Goal: Information Seeking & Learning: Compare options

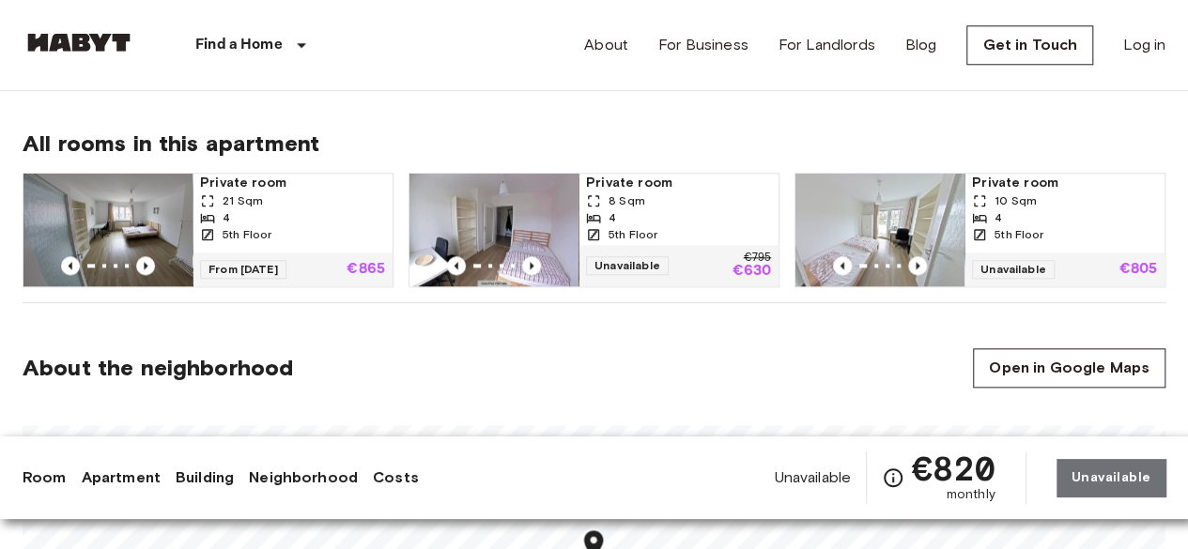
click at [304, 226] on div "5th Floor" at bounding box center [292, 234] width 185 height 17
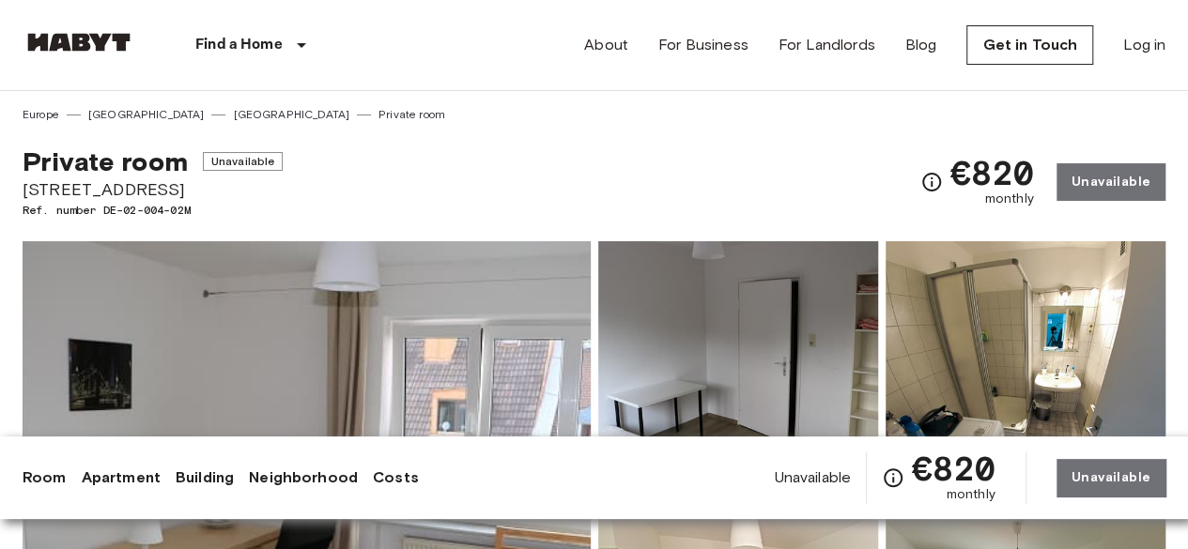
drag, startPoint x: 169, startPoint y: 189, endPoint x: 25, endPoint y: 189, distance: 143.7
click at [25, 189] on span "Pestalozzistraße 19" at bounding box center [153, 189] width 260 height 24
copy span "Pestalozzistraße 19"
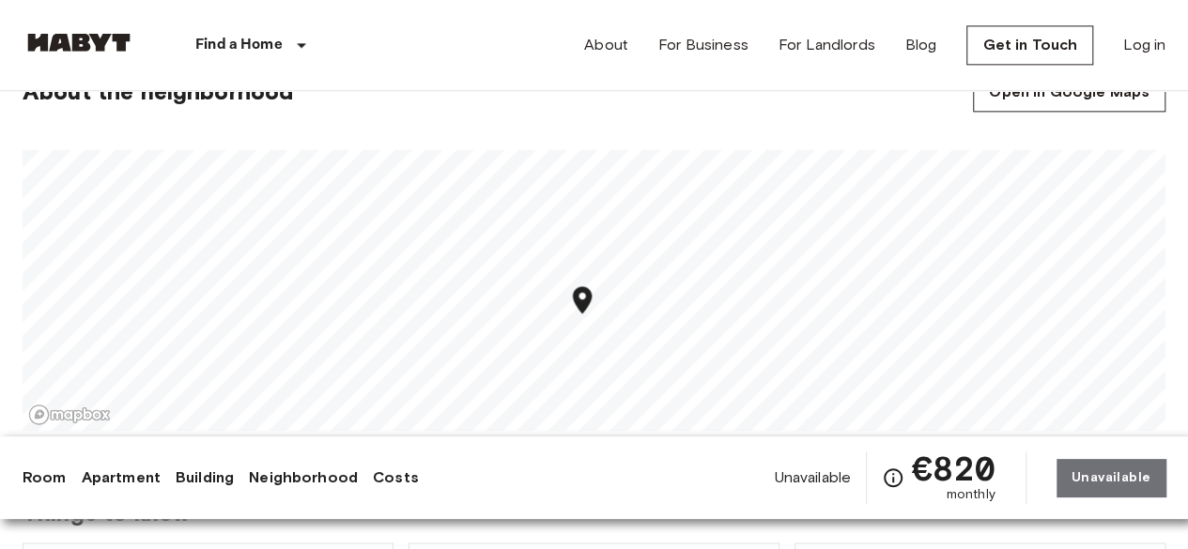
scroll to position [939, 0]
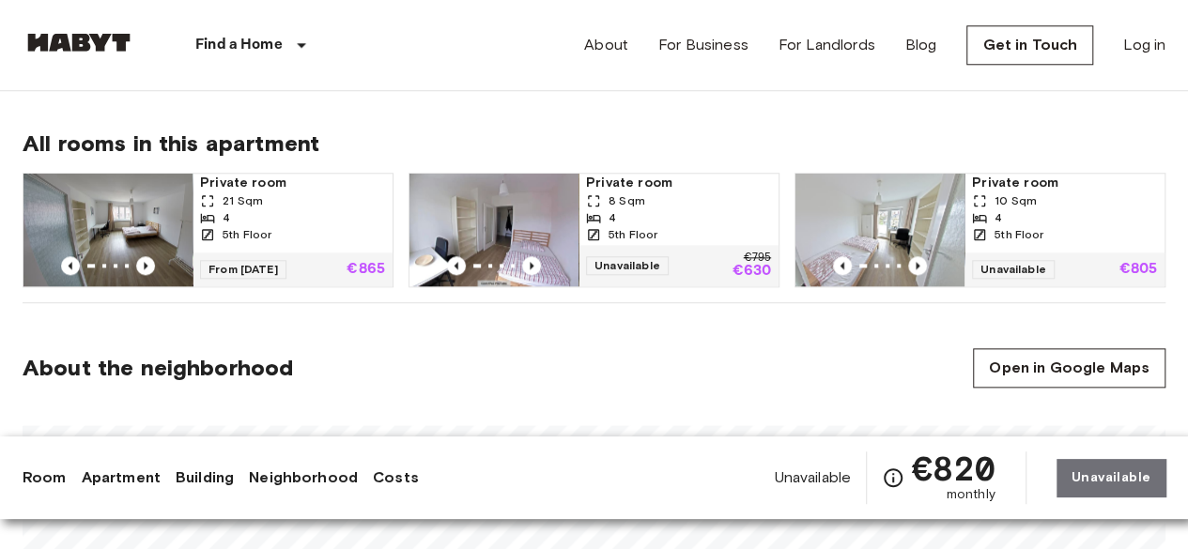
click at [282, 197] on div "21 Sqm" at bounding box center [292, 201] width 185 height 17
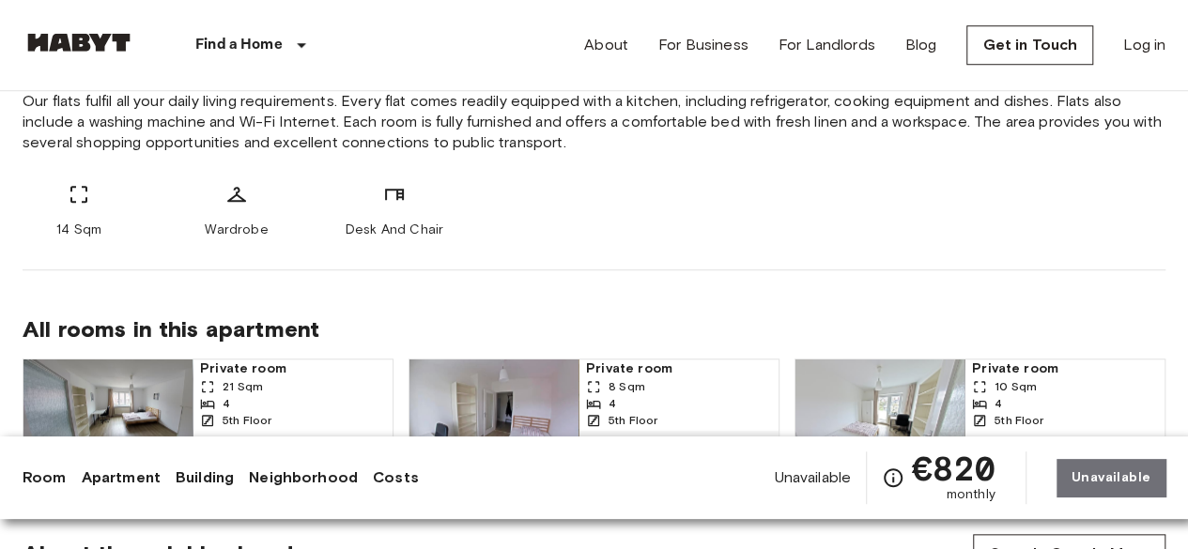
scroll to position [845, 0]
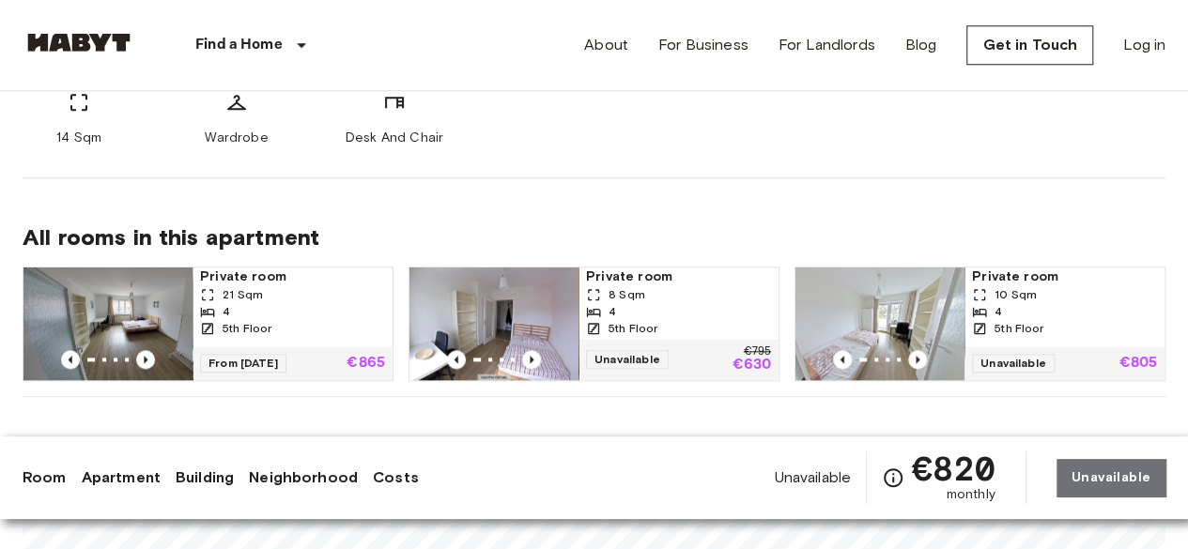
click at [255, 313] on div "4" at bounding box center [292, 311] width 185 height 17
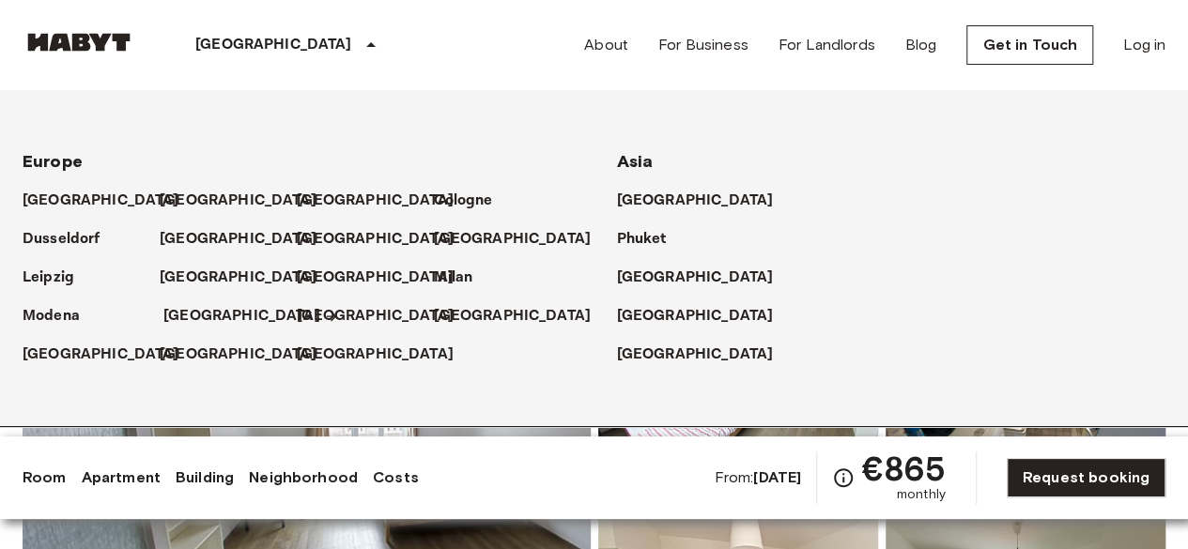
click at [184, 305] on p "[GEOGRAPHIC_DATA]" at bounding box center [241, 316] width 157 height 23
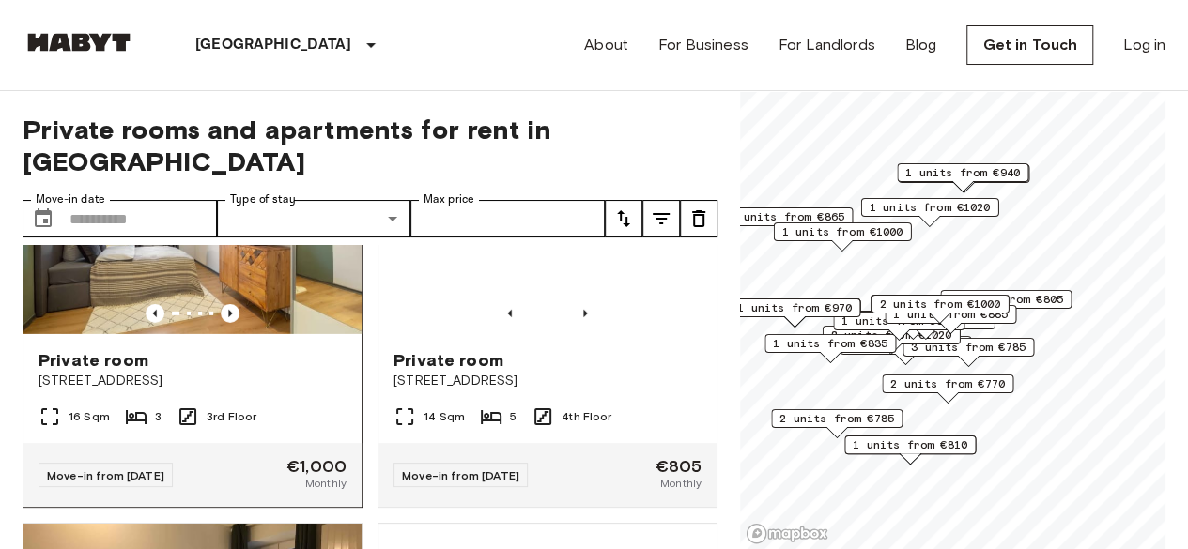
scroll to position [3099, 0]
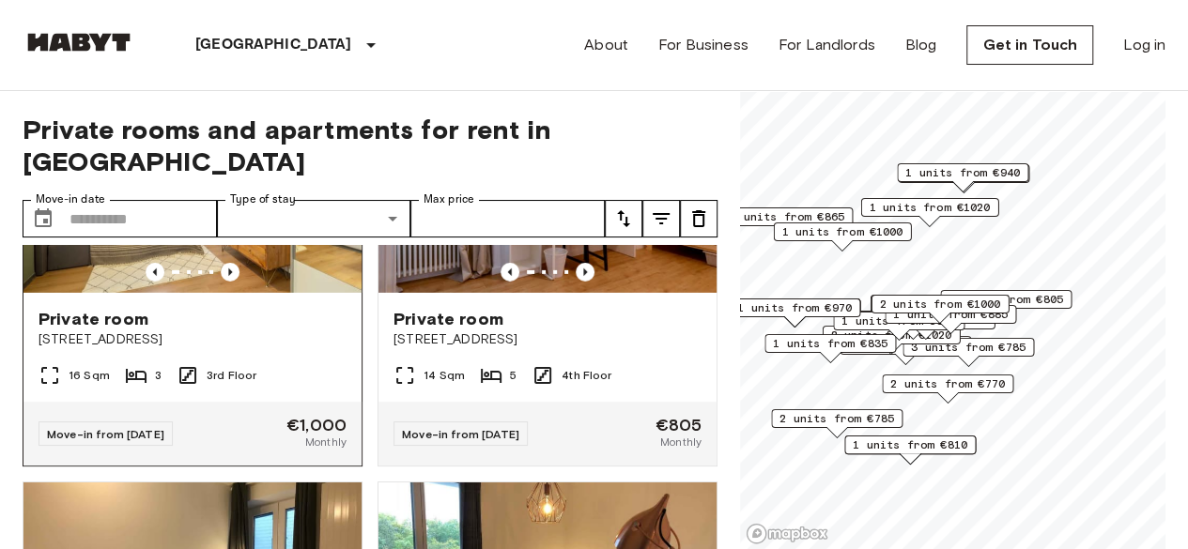
click at [257, 262] on img at bounding box center [192, 180] width 338 height 225
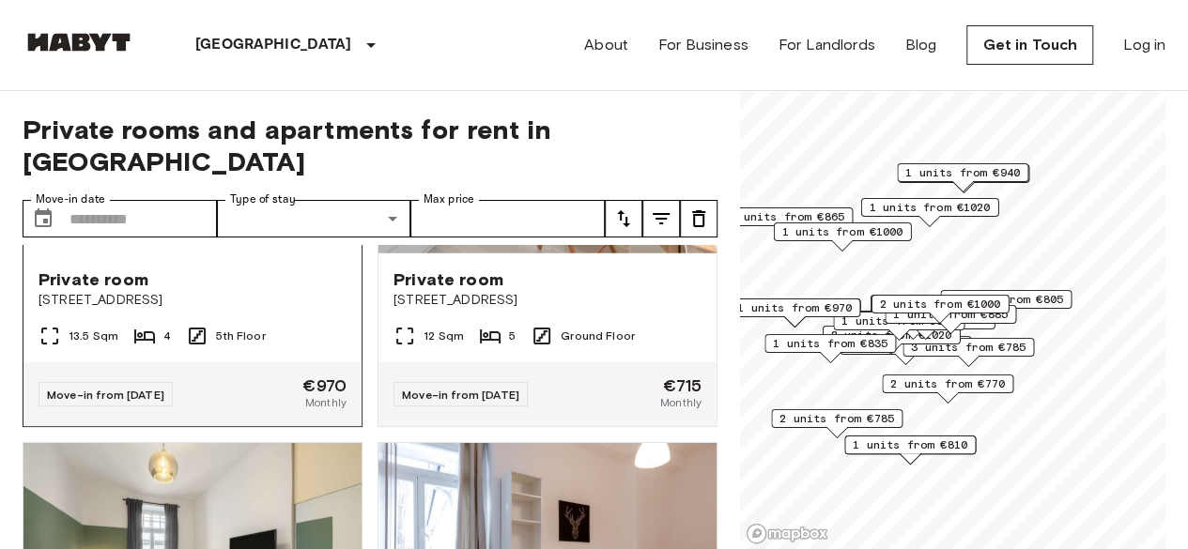
scroll to position [2629, 0]
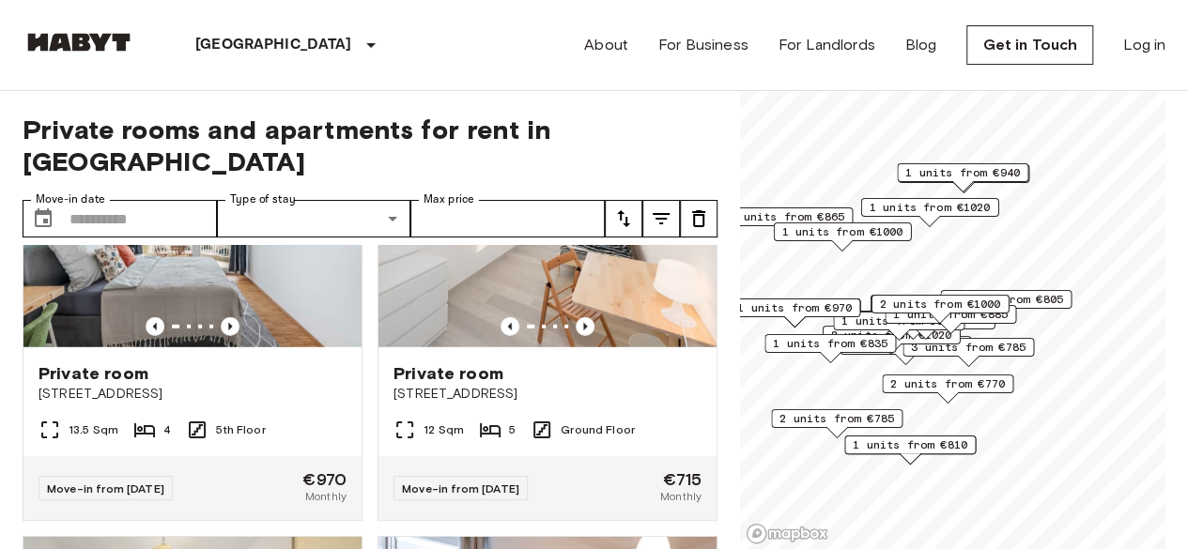
drag, startPoint x: 237, startPoint y: 279, endPoint x: 628, endPoint y: 3, distance: 479.1
click at [237, 279] on img at bounding box center [192, 234] width 338 height 225
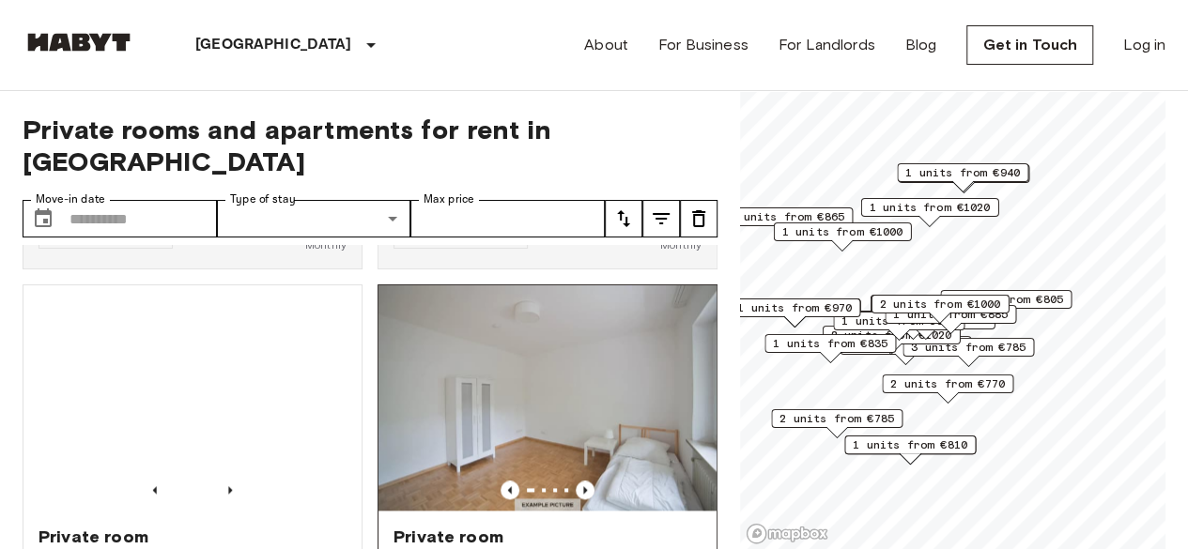
scroll to position [1127, 0]
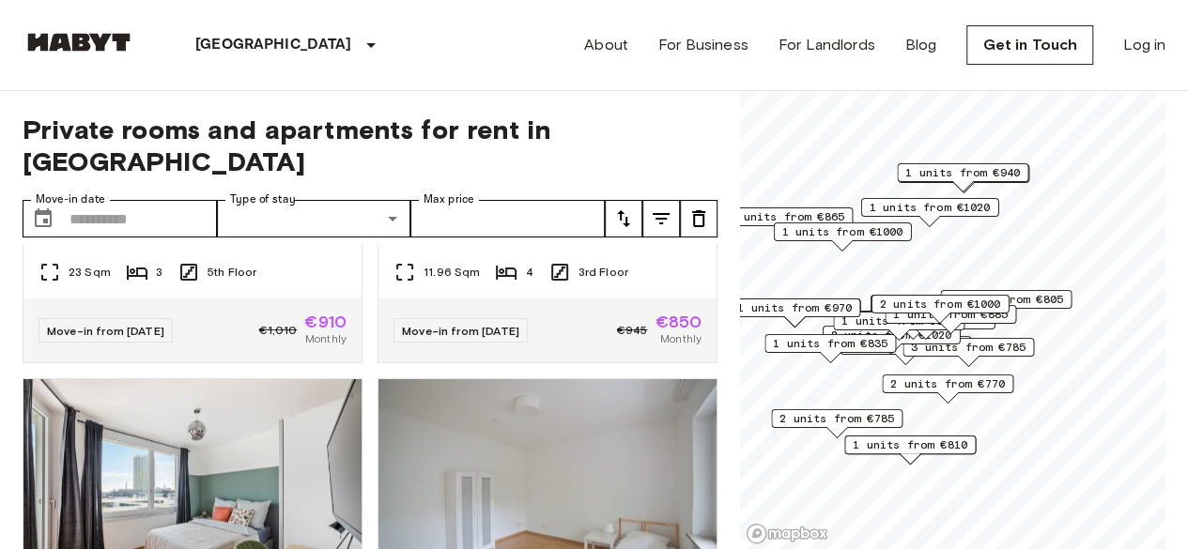
drag, startPoint x: 473, startPoint y: 376, endPoint x: 473, endPoint y: 360, distance: 16.0
click at [473, 379] on img at bounding box center [547, 491] width 338 height 225
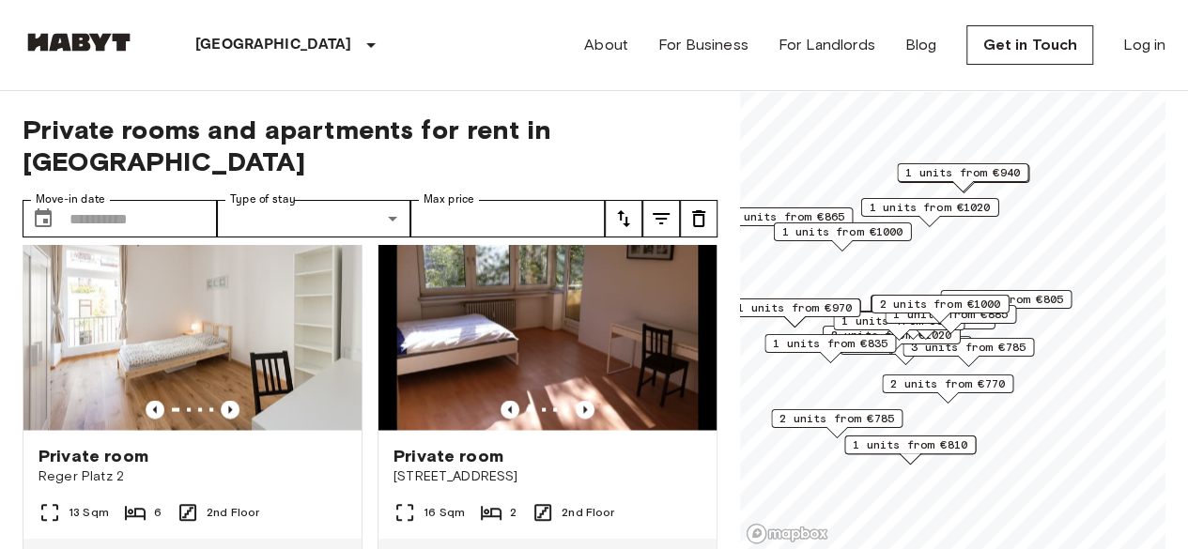
scroll to position [1784, 0]
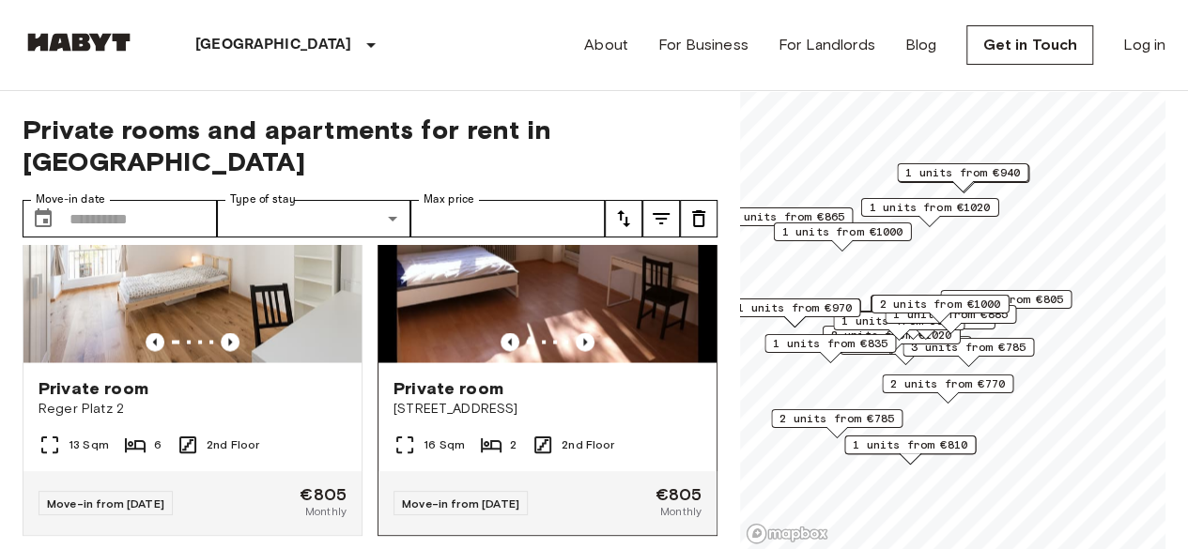
click at [459, 250] on img at bounding box center [547, 249] width 338 height 225
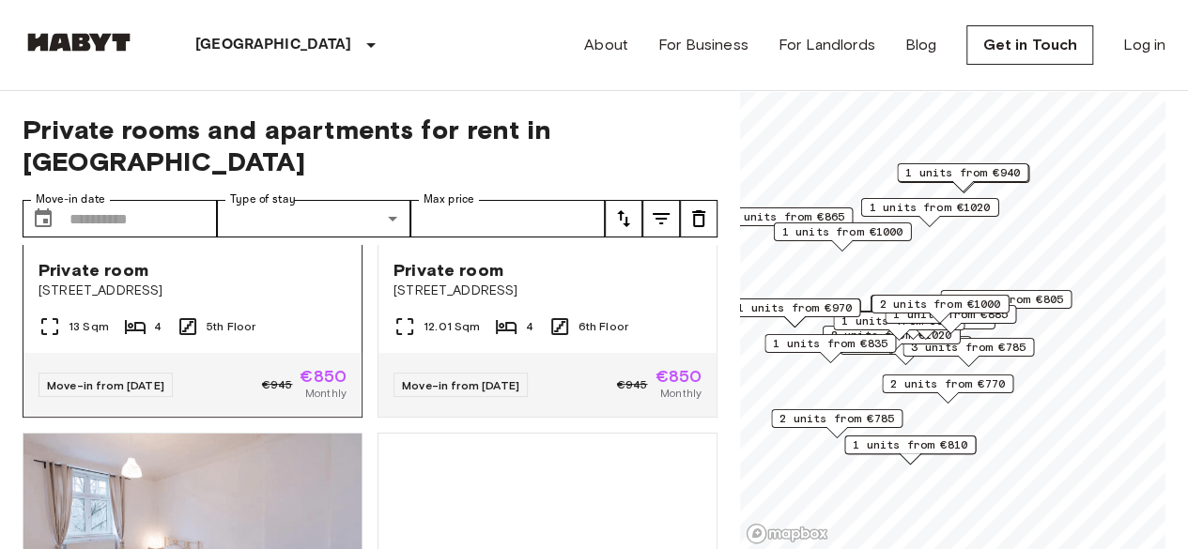
scroll to position [939, 0]
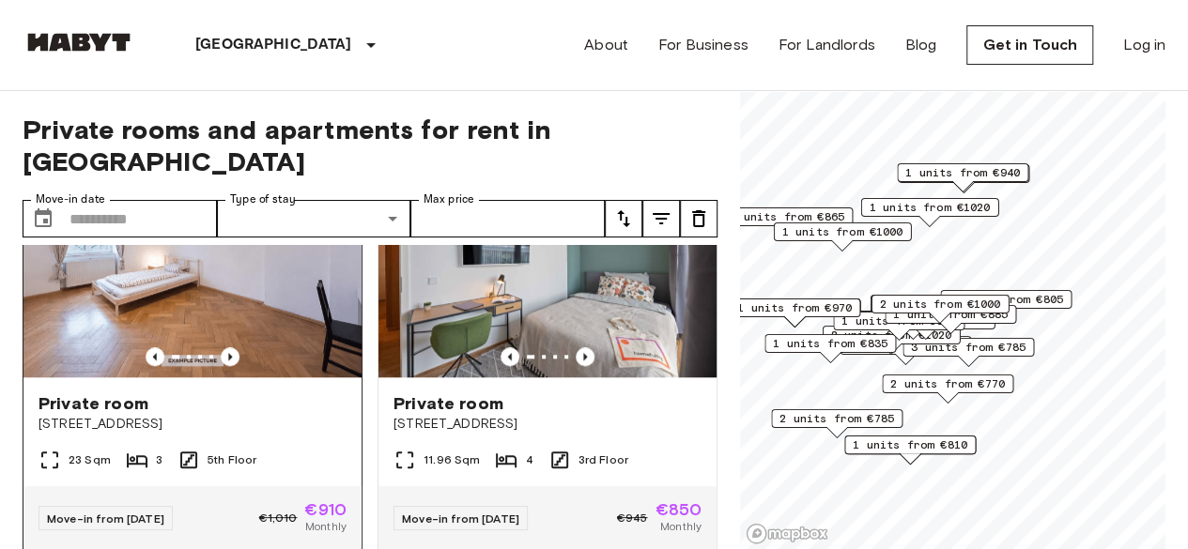
click at [257, 237] on img at bounding box center [192, 264] width 338 height 225
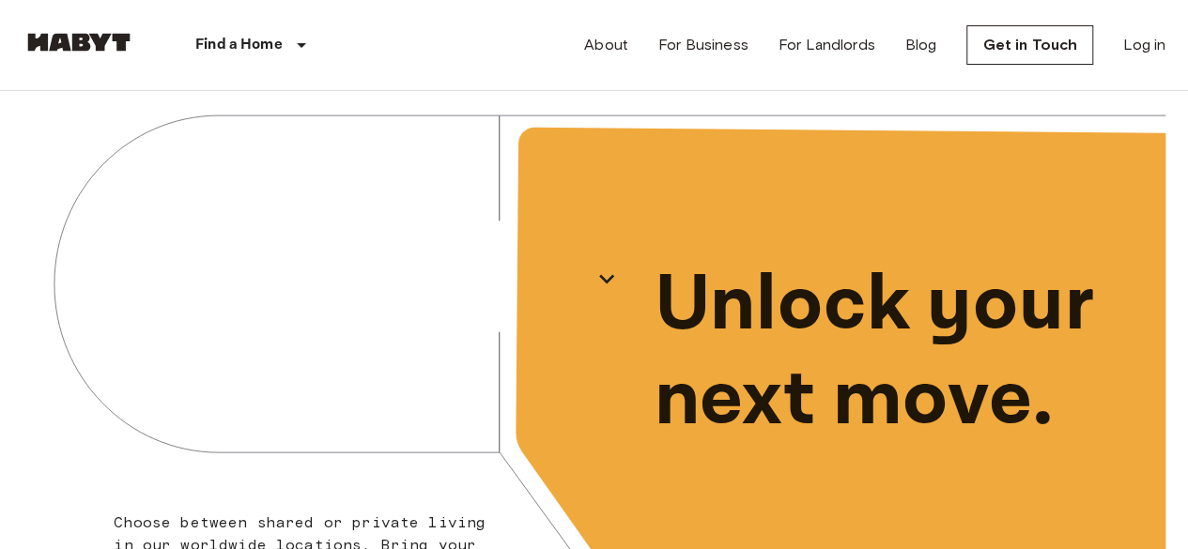
click at [237, 32] on div "Find a Home" at bounding box center [254, 45] width 238 height 90
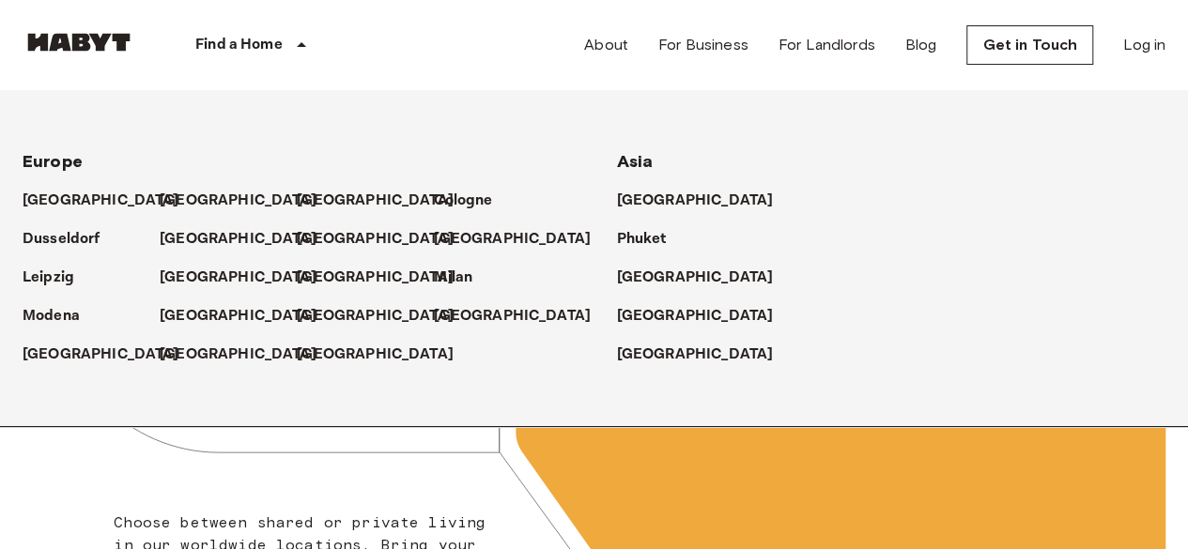
click at [467, 226] on div "[GEOGRAPHIC_DATA]" at bounding box center [502, 231] width 137 height 39
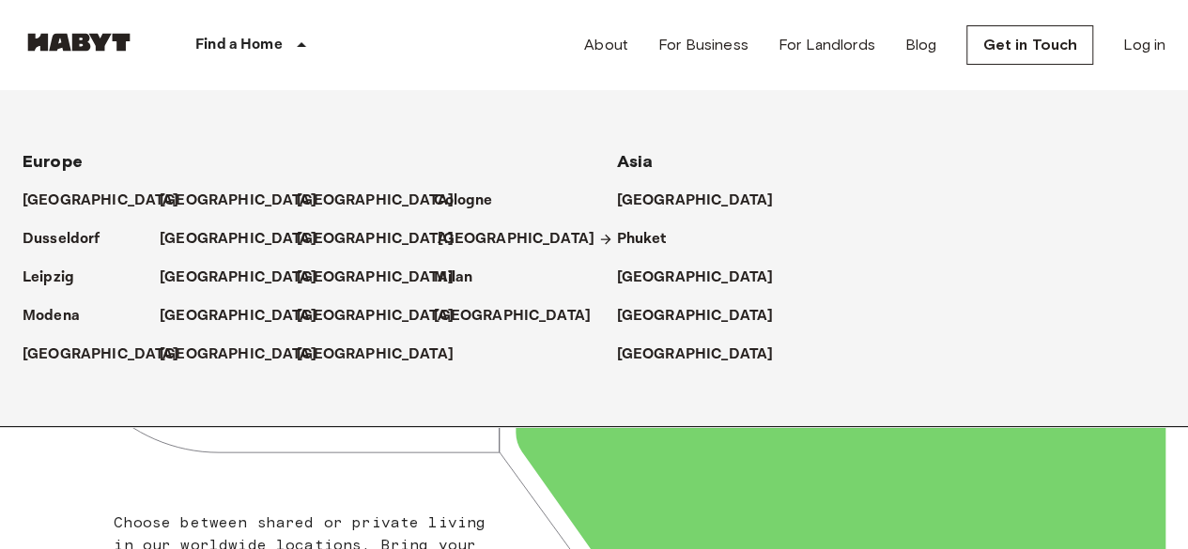
click at [470, 232] on p "[GEOGRAPHIC_DATA]" at bounding box center [516, 239] width 157 height 23
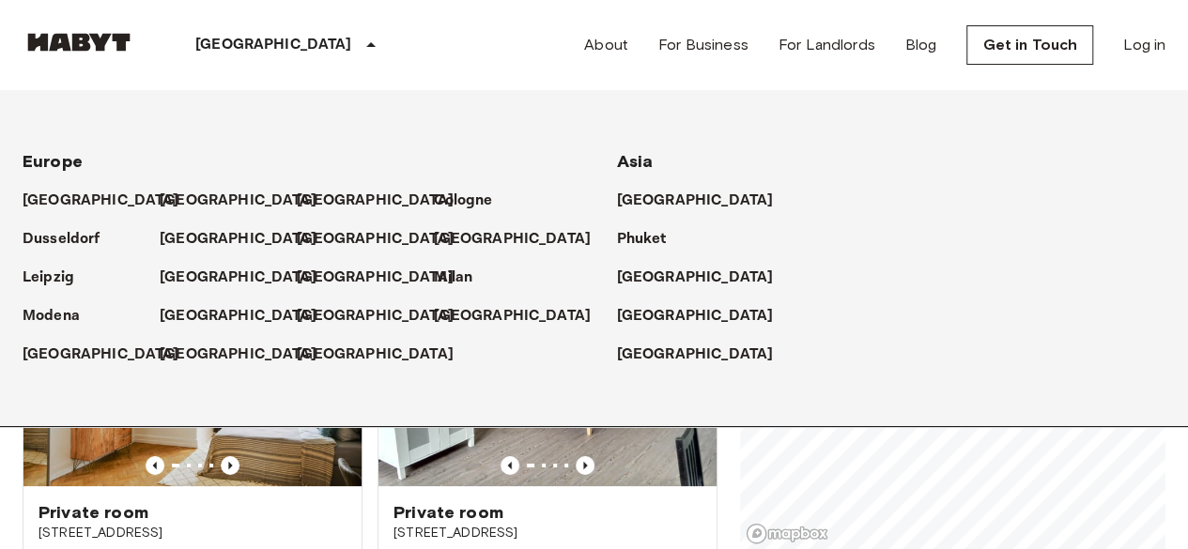
scroll to position [188, 0]
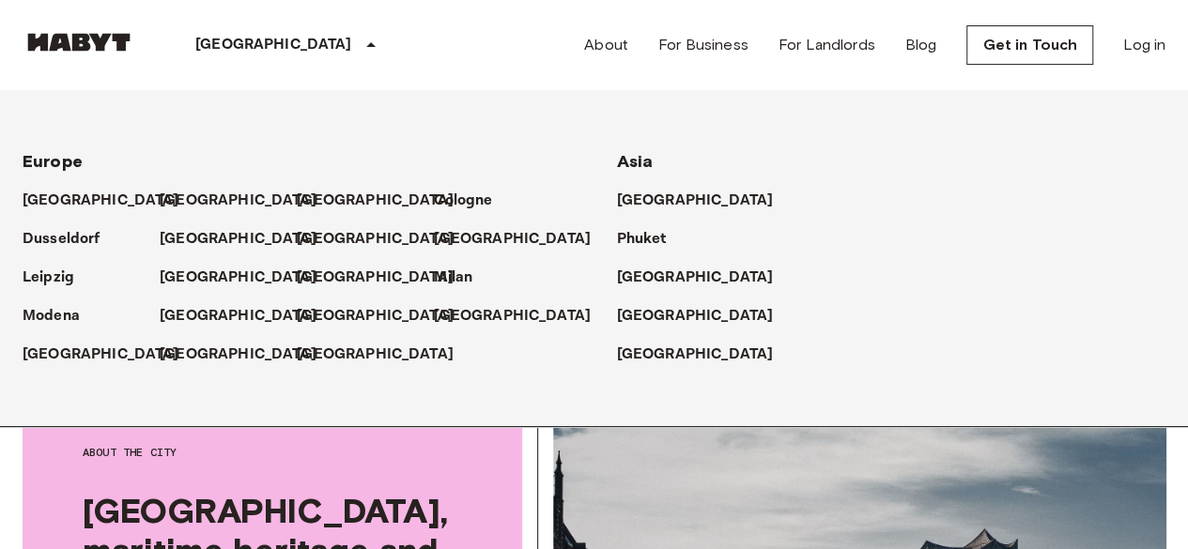
scroll to position [0, 0]
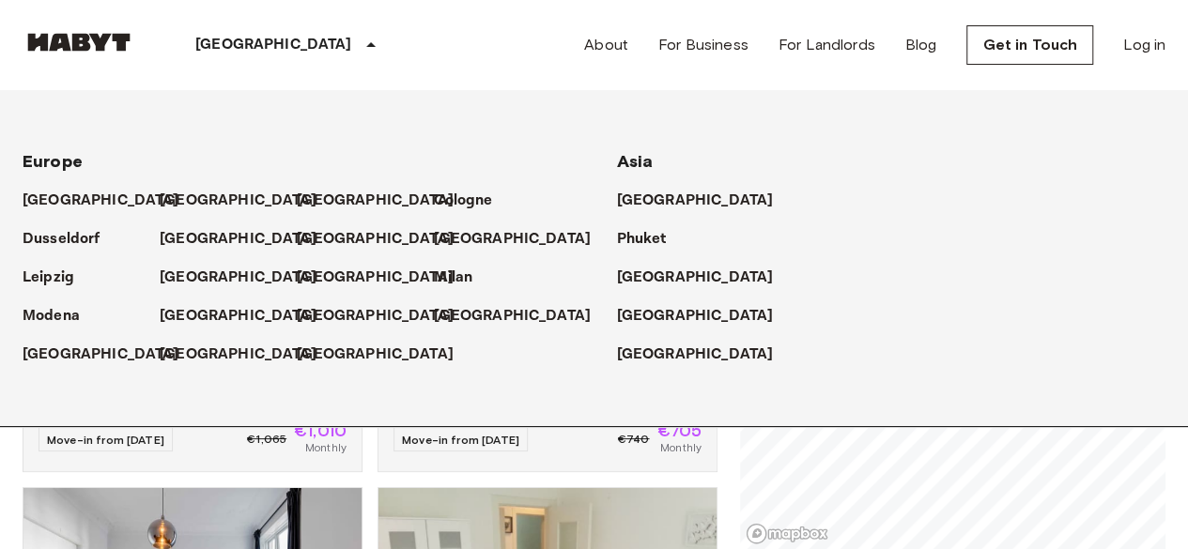
click at [244, 44] on p "[GEOGRAPHIC_DATA]" at bounding box center [273, 45] width 157 height 23
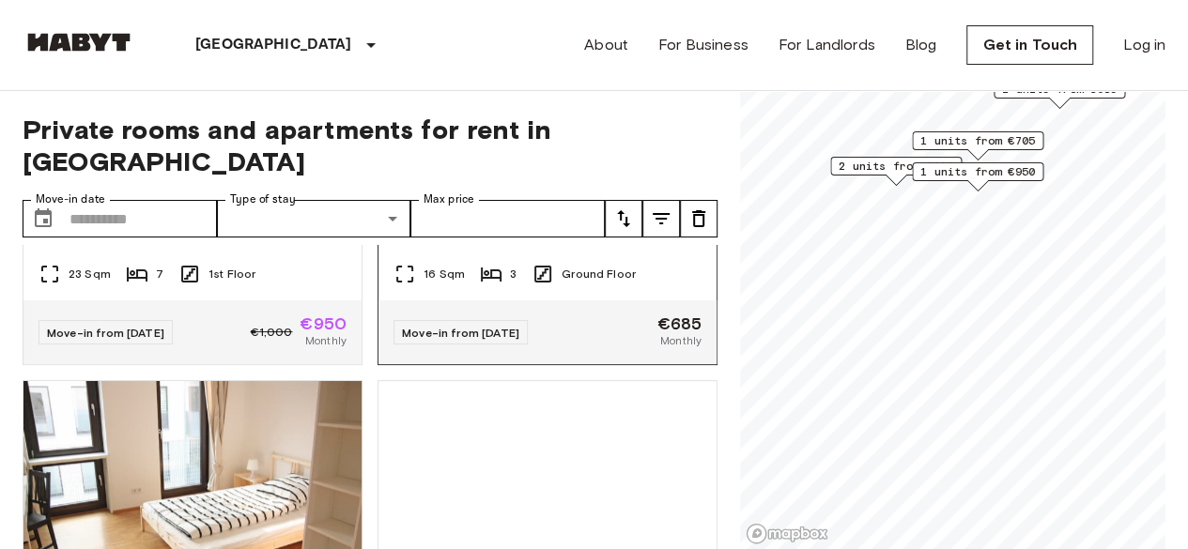
scroll to position [522, 0]
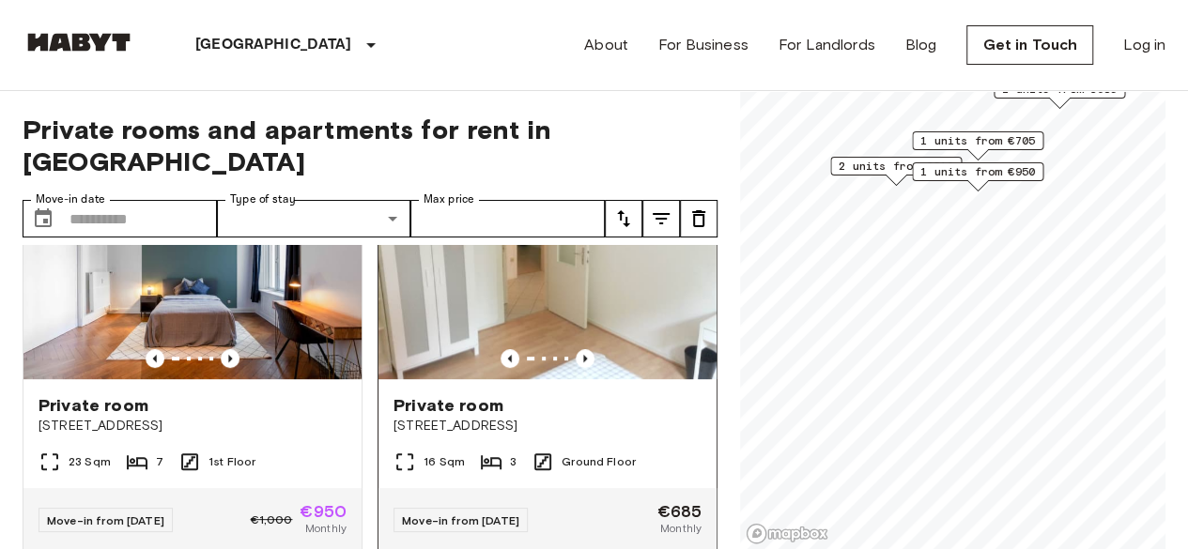
click at [528, 305] on img at bounding box center [547, 266] width 338 height 225
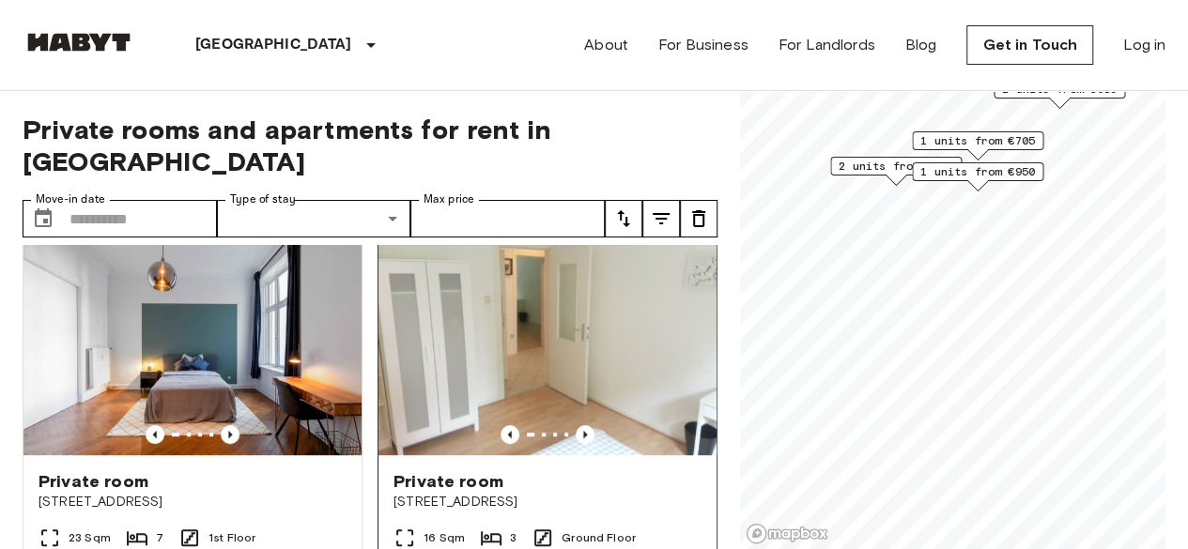
scroll to position [428, 0]
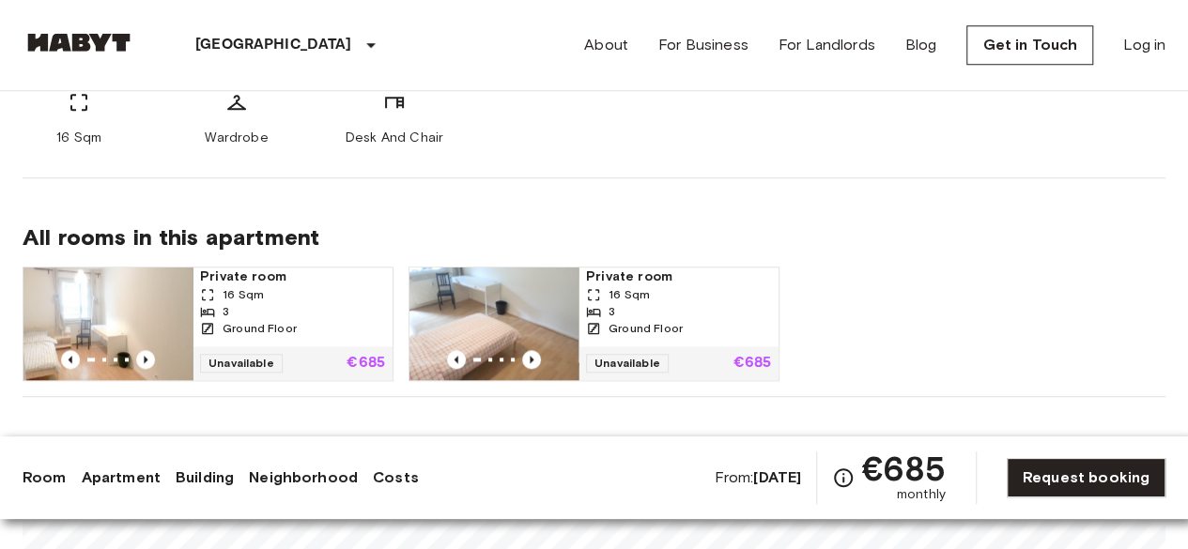
scroll to position [563, 0]
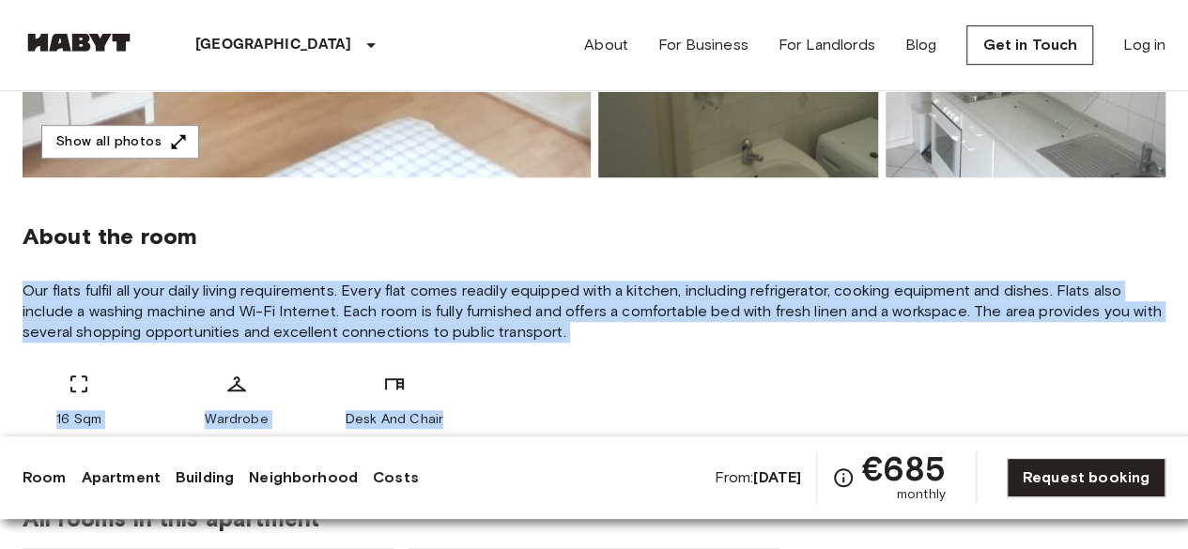
drag, startPoint x: 17, startPoint y: 287, endPoint x: 479, endPoint y: 419, distance: 480.4
copy div "Our flats fulfil all your daily living requirements. Every flat comes readily e…"
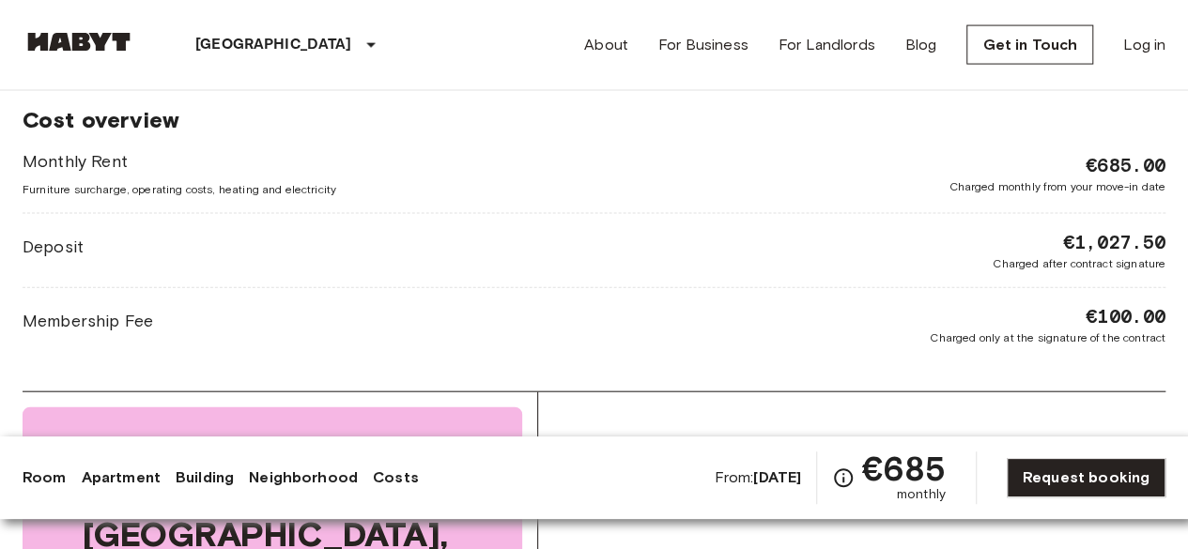
scroll to position [1972, 0]
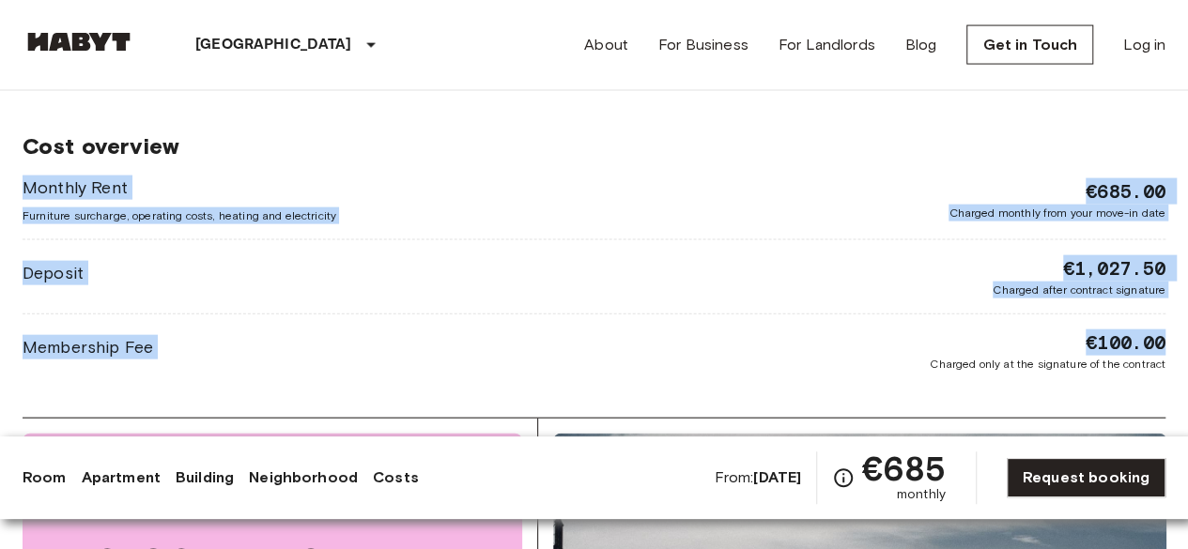
drag, startPoint x: 1178, startPoint y: 348, endPoint x: 287, endPoint y: 128, distance: 917.2
click at [287, 128] on div "Europe Germany Hamburg Private room Private room From Dec 4 2025 Tischbeinstraß…" at bounding box center [594, 121] width 1188 height 4005
copy div "Monthly Rent Furniture surcharge, operating costs, heating and electricity €685…"
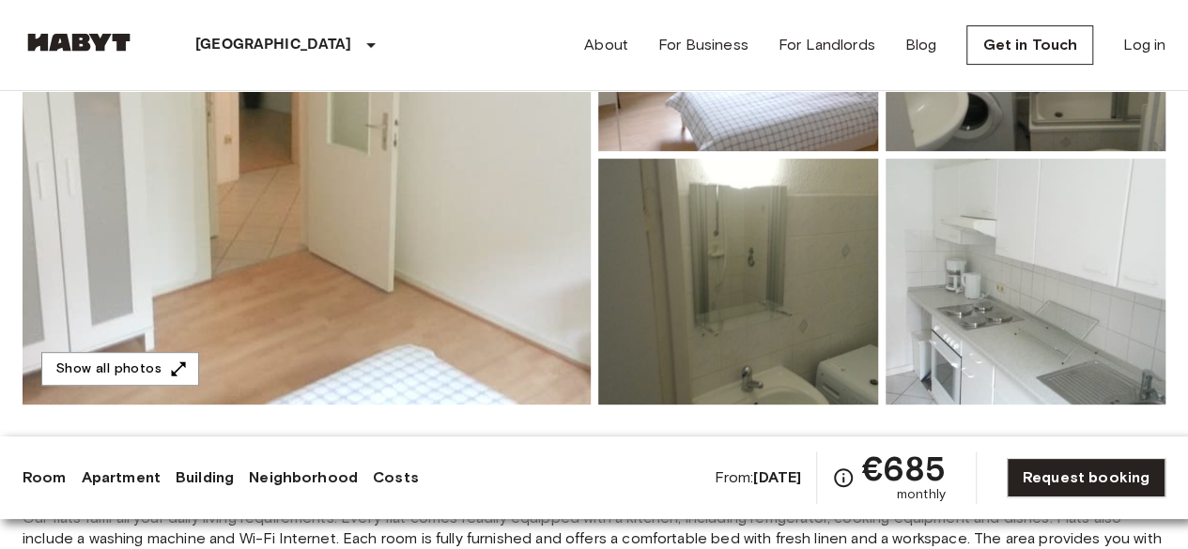
scroll to position [376, 0]
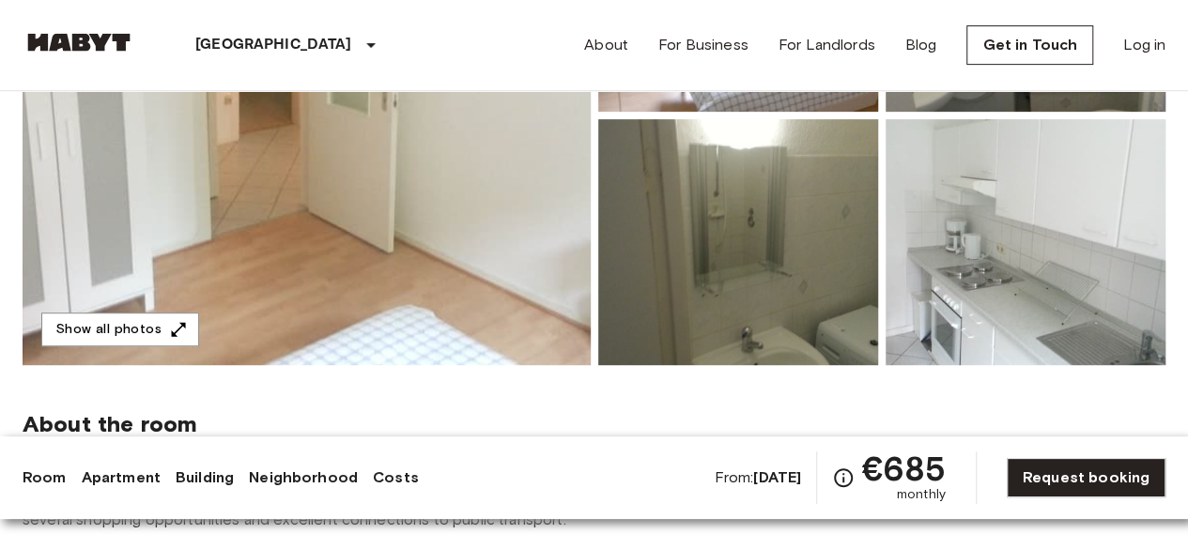
click at [192, 307] on img at bounding box center [307, 116] width 568 height 500
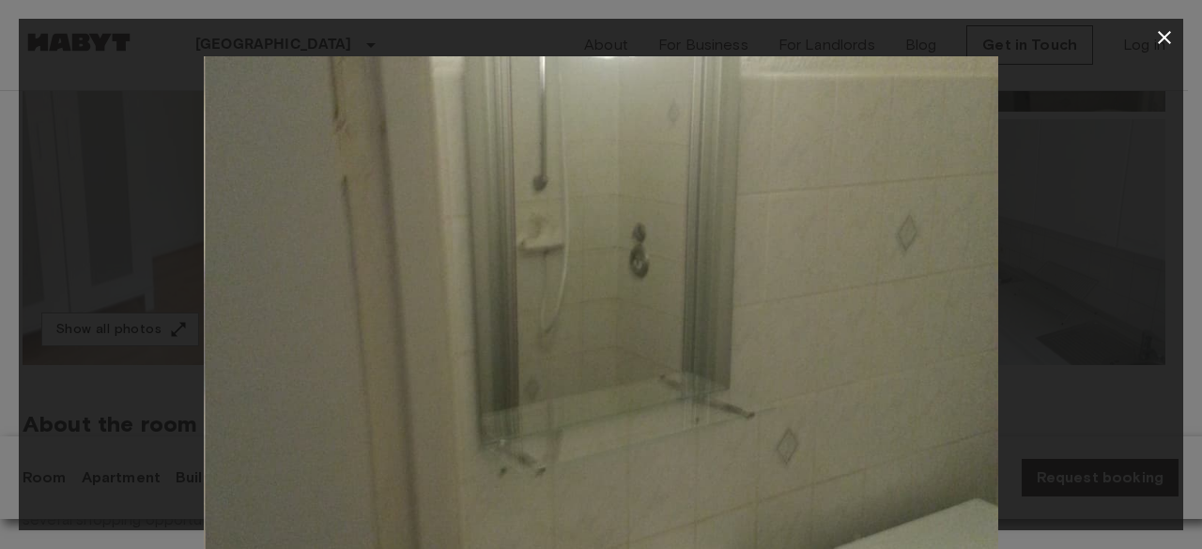
click at [576, 254] on img at bounding box center [603, 321] width 794 height 530
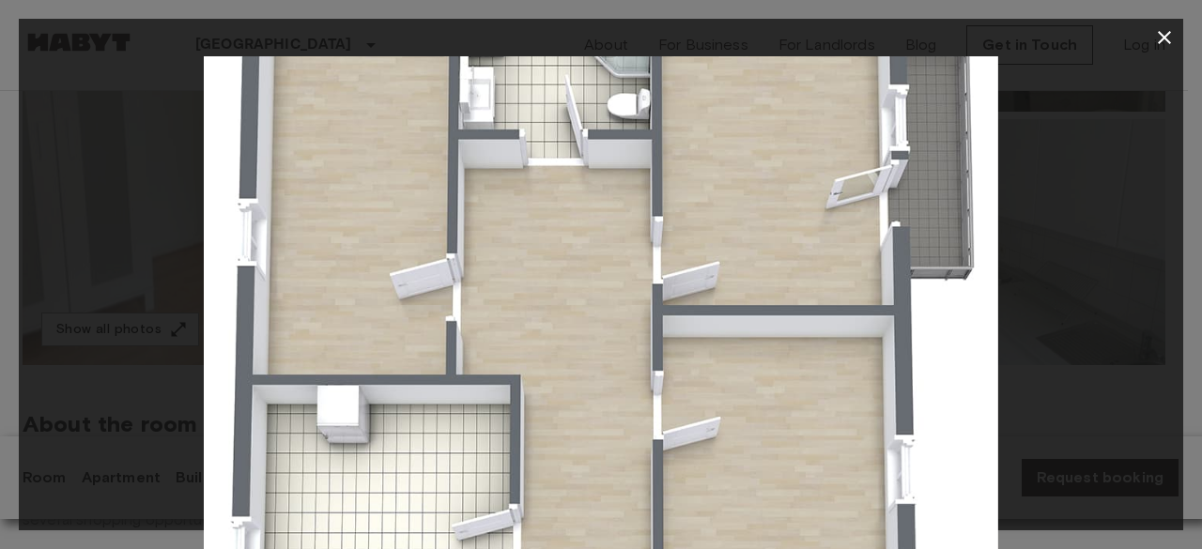
click at [1157, 26] on icon "button" at bounding box center [1164, 37] width 23 height 23
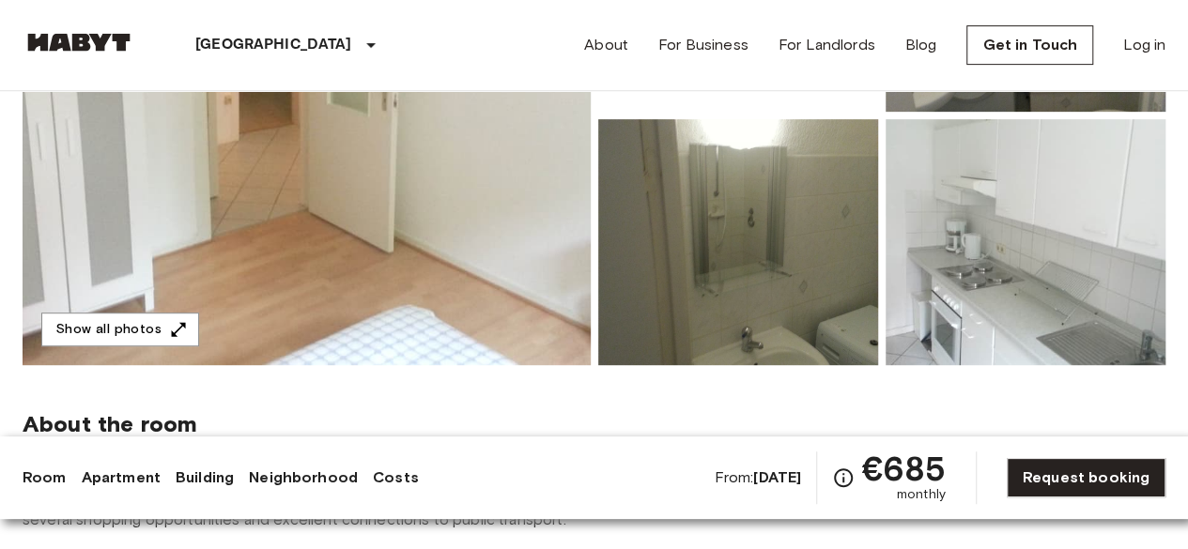
scroll to position [0, 0]
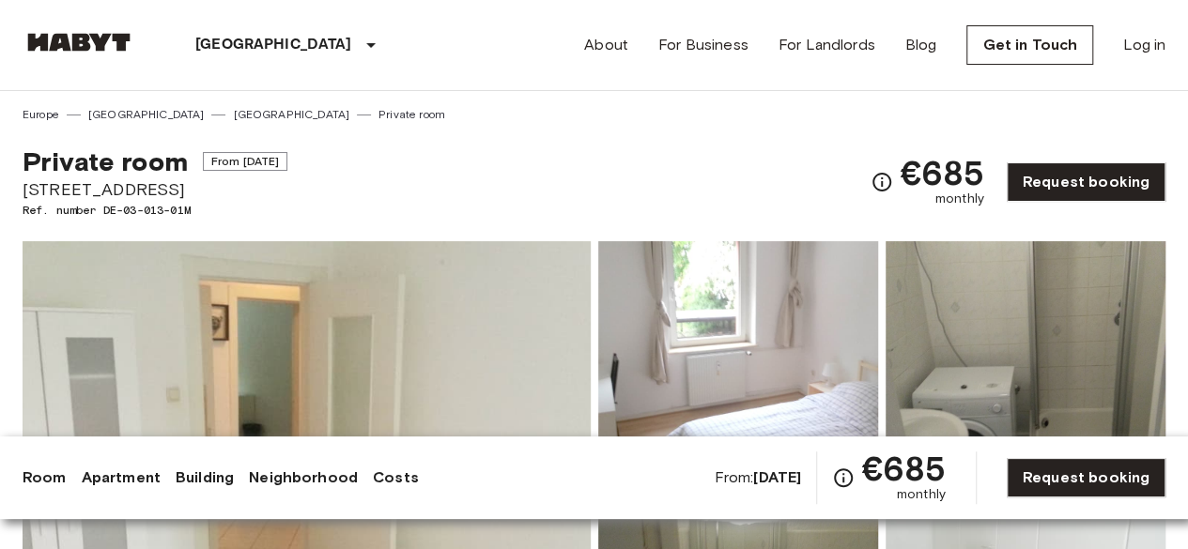
drag, startPoint x: 200, startPoint y: 180, endPoint x: 24, endPoint y: 183, distance: 175.6
click at [24, 183] on span "Tischbeinstraße 26" at bounding box center [155, 189] width 265 height 24
copy span "Tischbeinstraße 26"
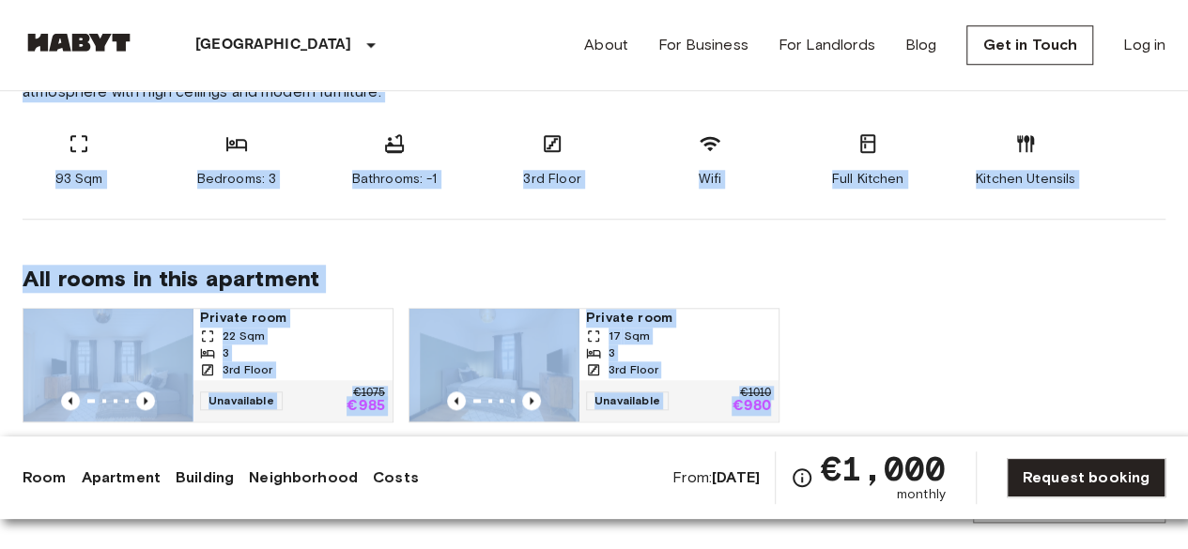
scroll to position [845, 0]
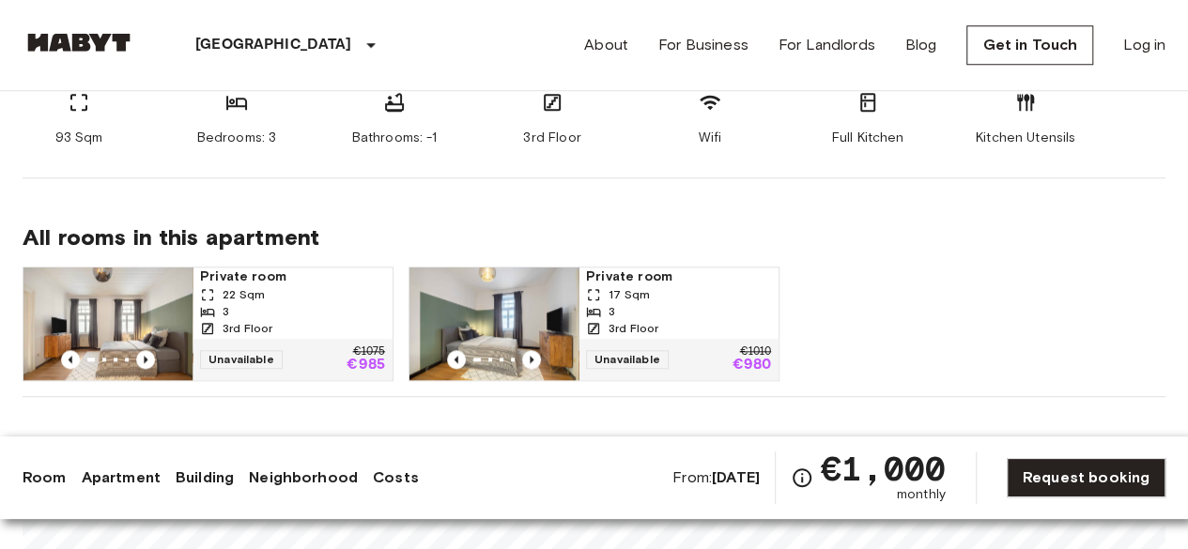
drag, startPoint x: 0, startPoint y: 279, endPoint x: 873, endPoint y: 177, distance: 879.3
copy span "Live in the heart of [GEOGRAPHIC_DATA] with a nice view over the beautiful skyl…"
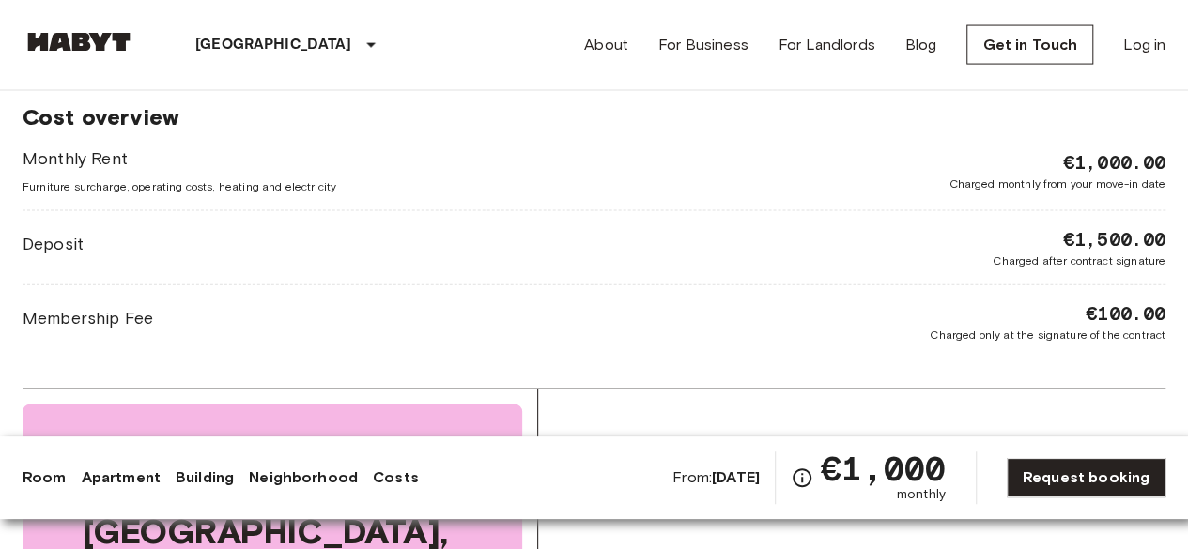
scroll to position [1972, 0]
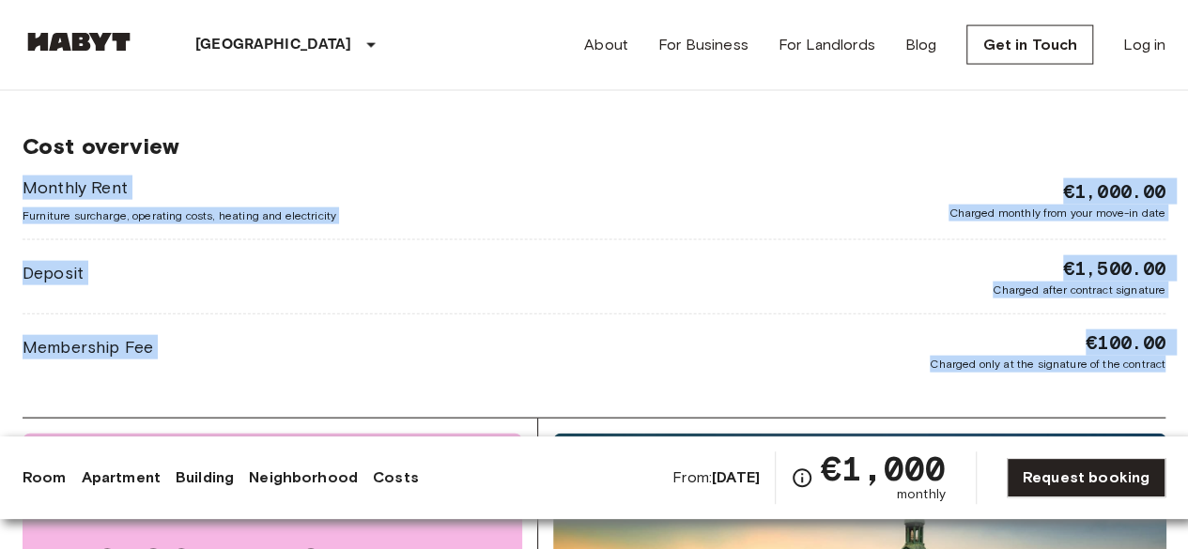
drag, startPoint x: 1178, startPoint y: 369, endPoint x: 4, endPoint y: 192, distance: 1187.2
click at [4, 192] on div "[GEOGRAPHIC_DATA] [GEOGRAPHIC_DATA] [GEOGRAPHIC_DATA] Private room Private room…" at bounding box center [594, 110] width 1188 height 3982
copy div "Monthly Rent Furniture surcharge, operating costs, heating and electricity €1,0…"
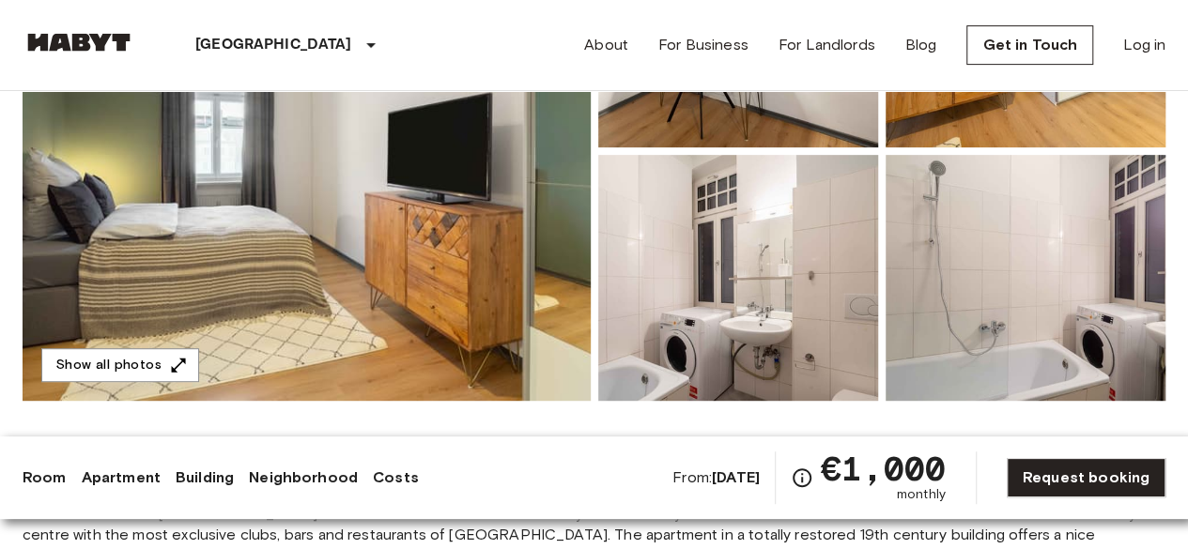
scroll to position [358, 0]
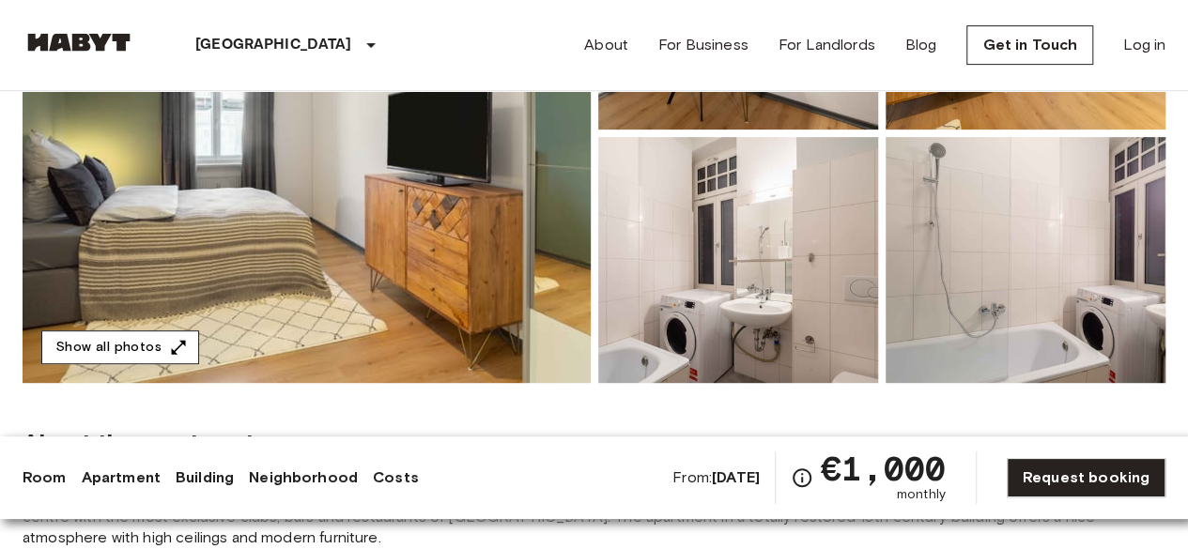
click at [164, 335] on button "Show all photos" at bounding box center [120, 348] width 158 height 35
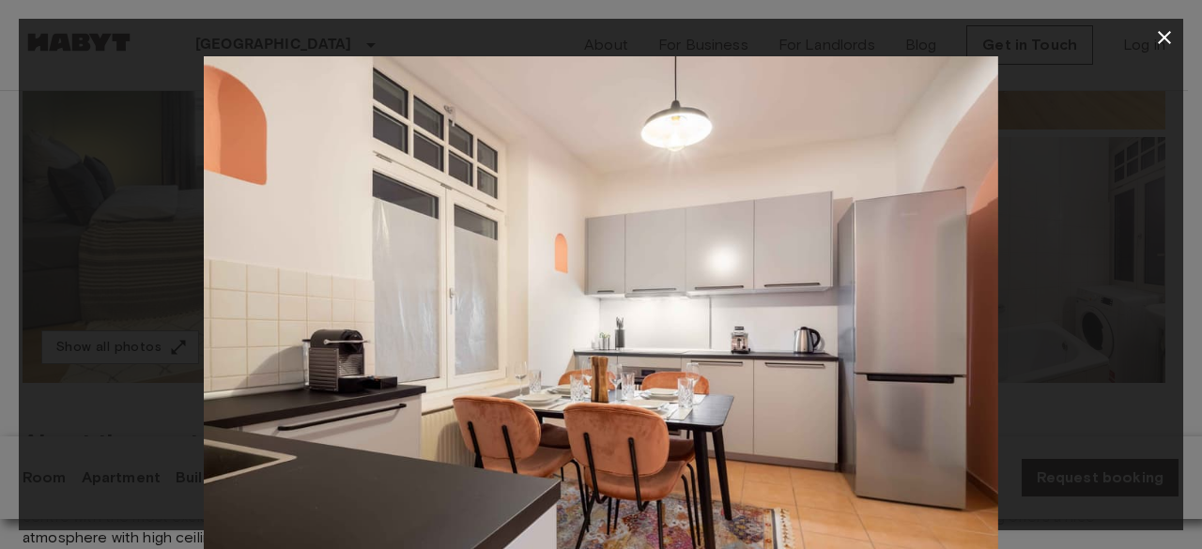
click at [1174, 35] on icon "button" at bounding box center [1164, 37] width 23 height 23
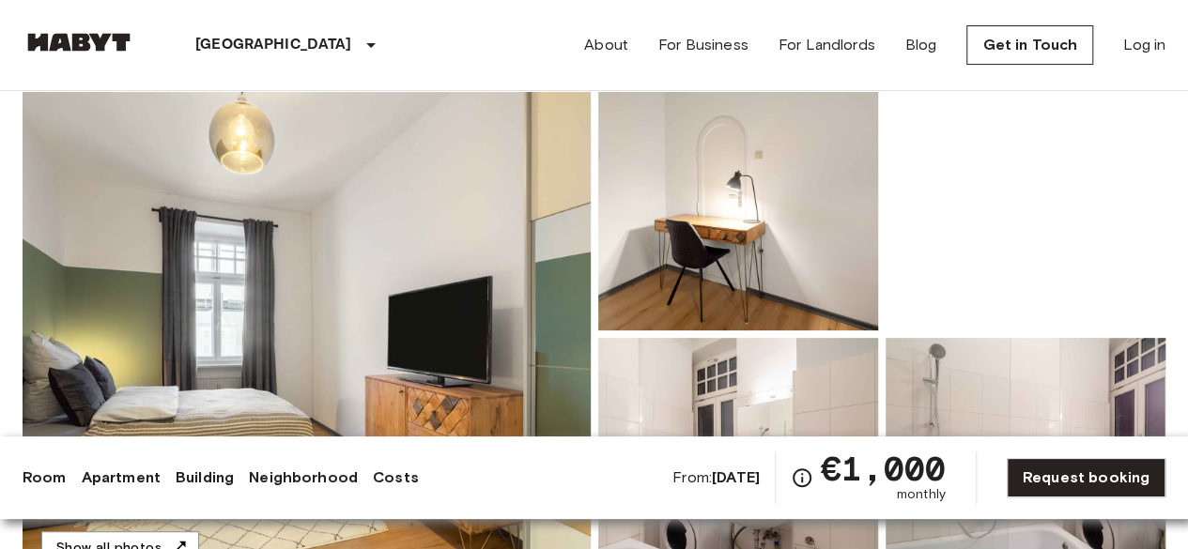
scroll to position [0, 0]
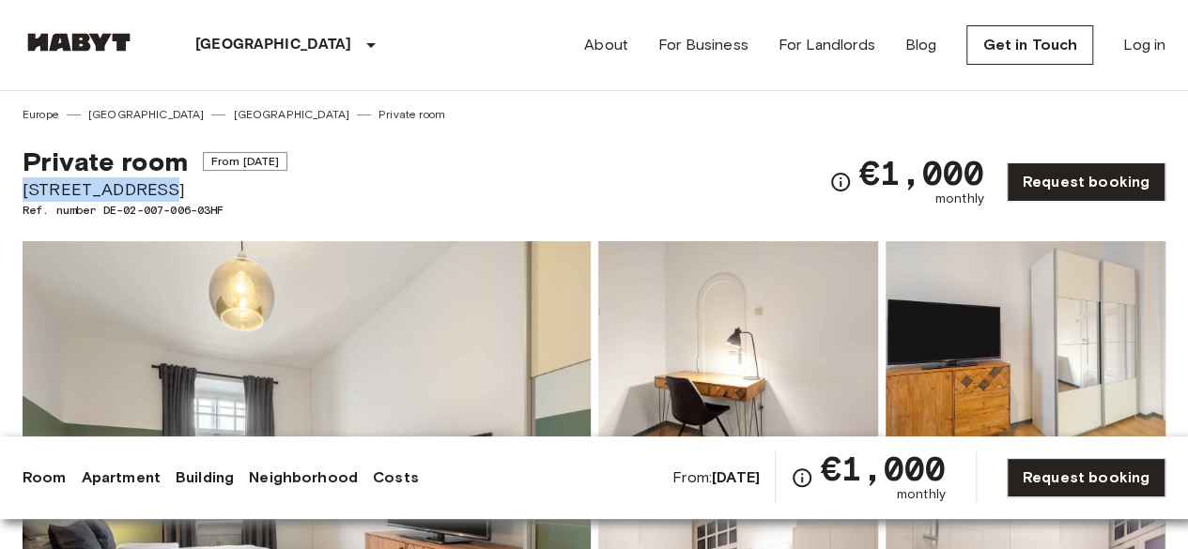
drag, startPoint x: 168, startPoint y: 196, endPoint x: 23, endPoint y: 179, distance: 146.5
click at [23, 179] on span "Frauenstraße 10" at bounding box center [155, 189] width 265 height 24
copy span "Frauenstraße 10"
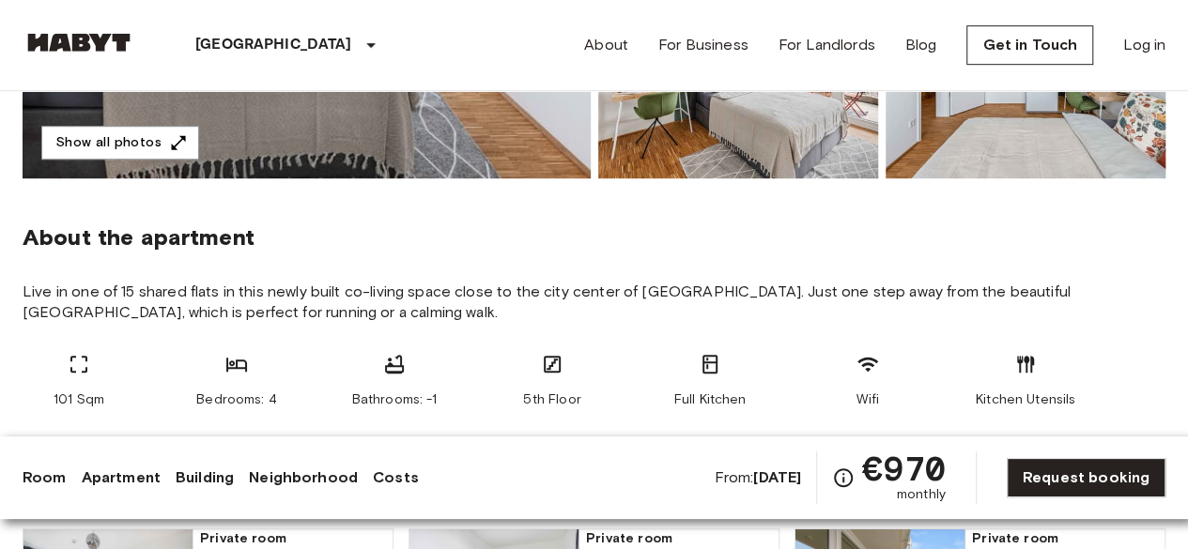
scroll to position [751, 0]
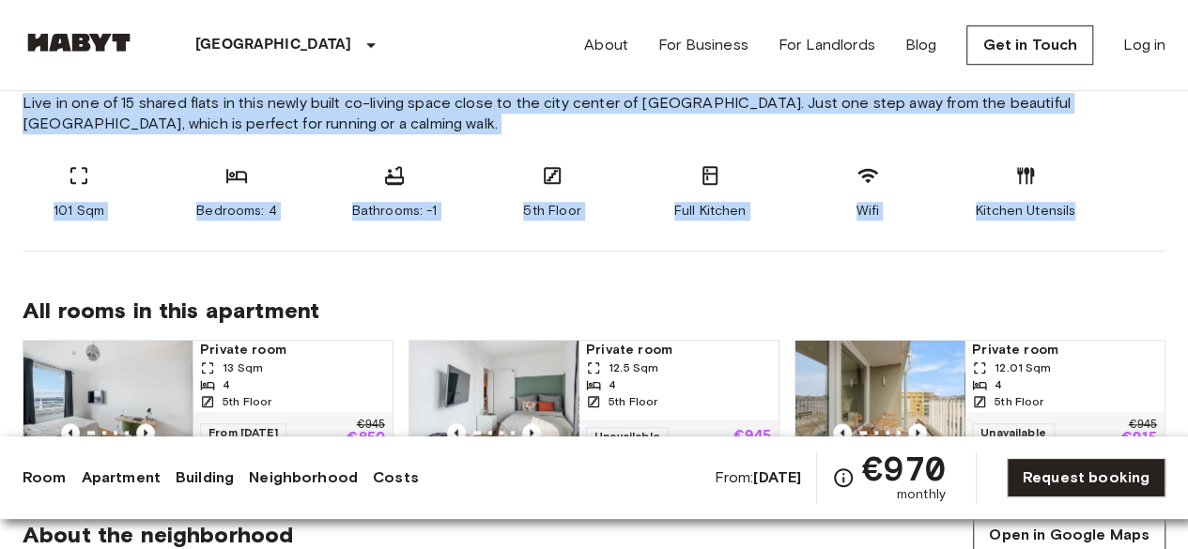
drag, startPoint x: 14, startPoint y: 100, endPoint x: 1103, endPoint y: 198, distance: 1093.7
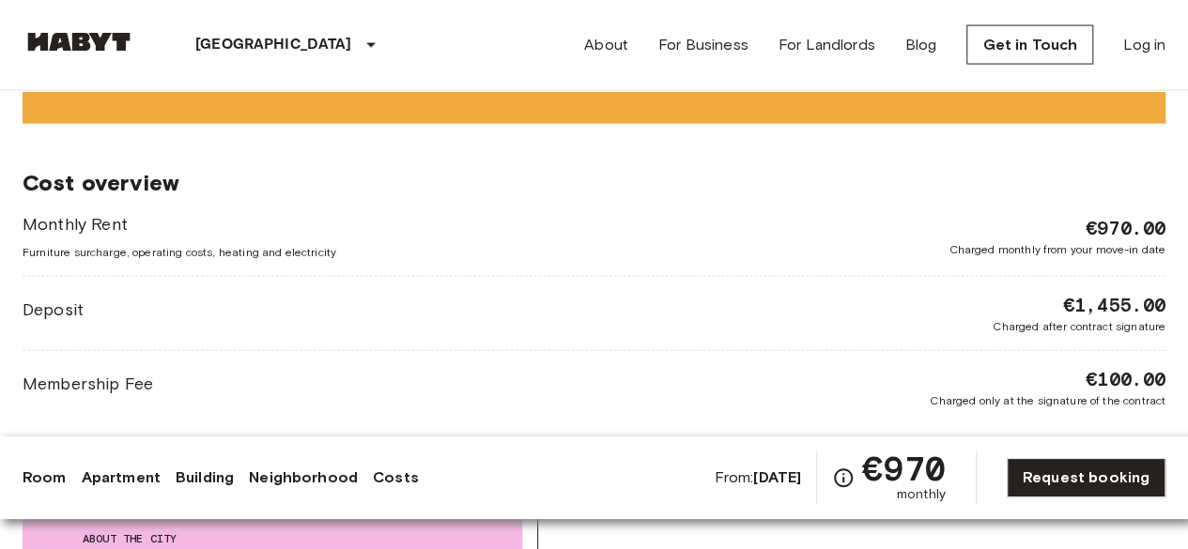
scroll to position [1972, 0]
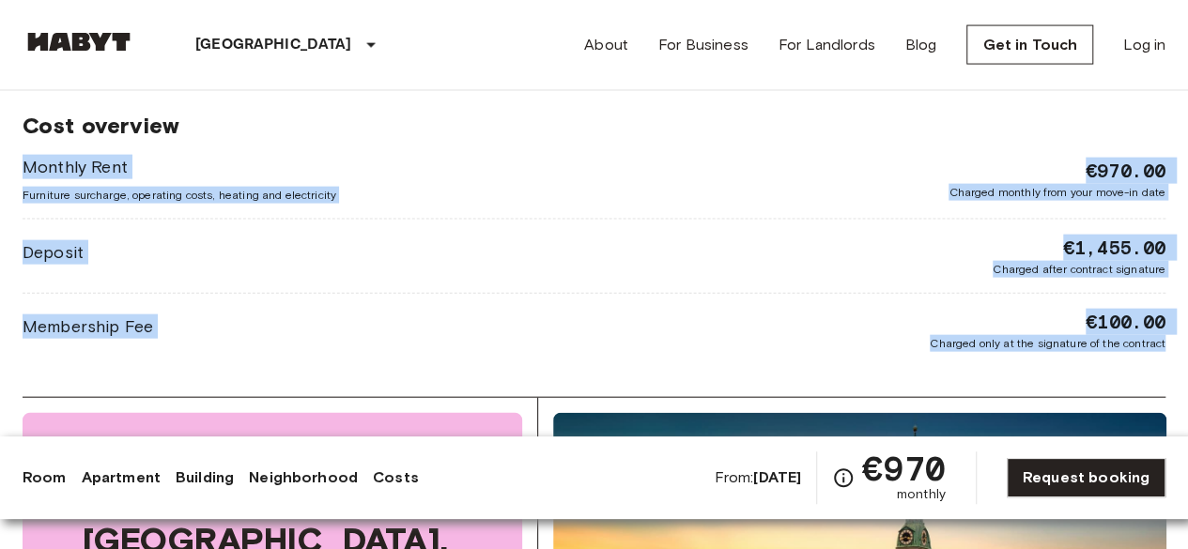
drag, startPoint x: 0, startPoint y: 147, endPoint x: 1185, endPoint y: 361, distance: 1204.1
click at [1185, 361] on div "Europe Germany Munich Private room Private room From Dec 4 2025 Tübinger Straße…" at bounding box center [594, 100] width 1188 height 3962
copy div "Monthly Rent Furniture surcharge, operating costs, heating and electricity €970…"
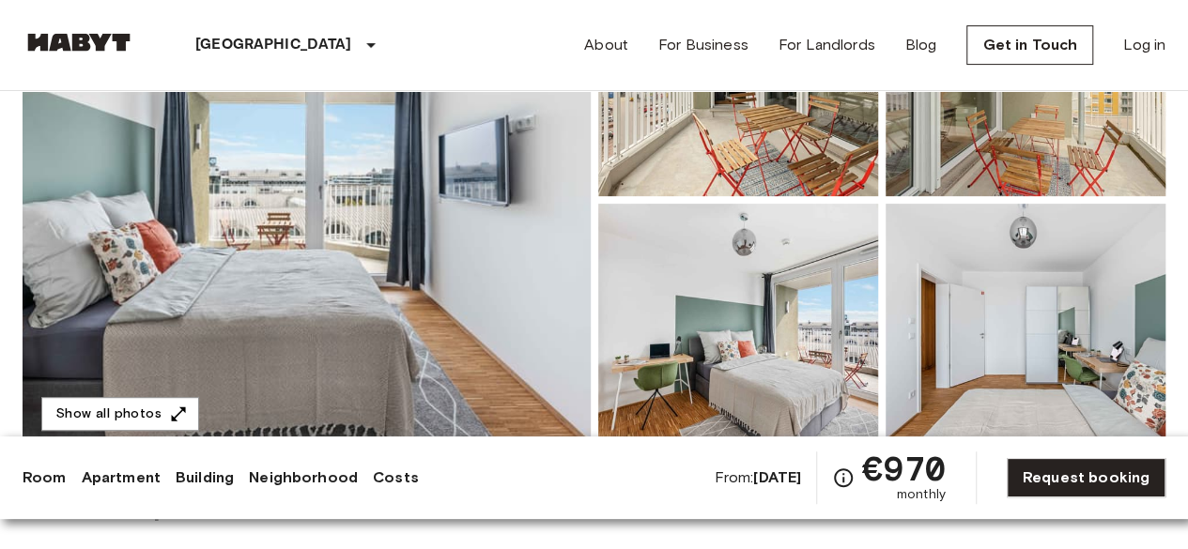
scroll to position [376, 0]
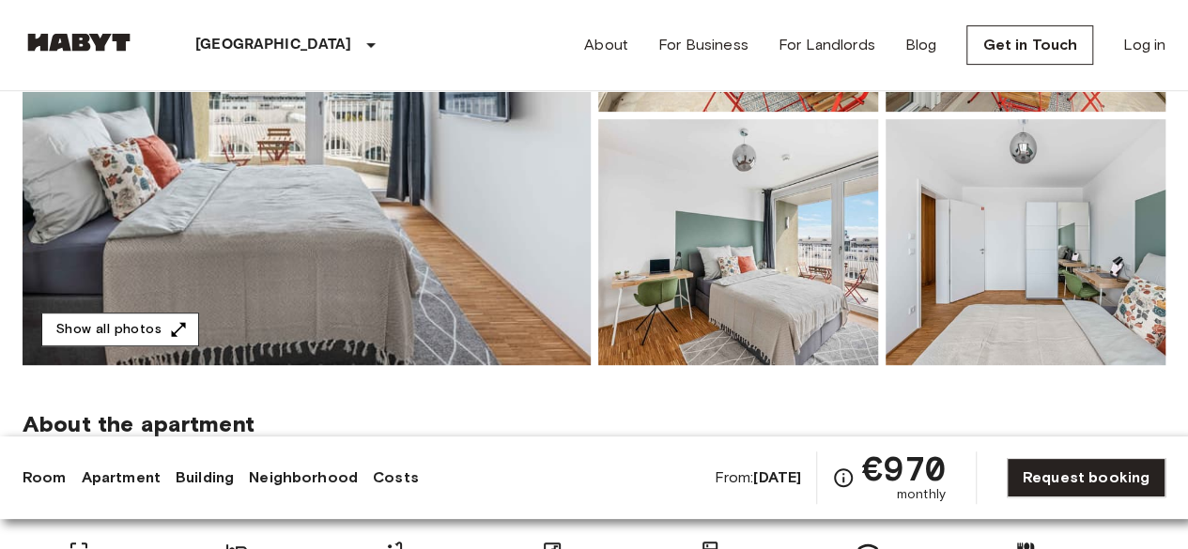
click at [182, 318] on button "Show all photos" at bounding box center [120, 330] width 158 height 35
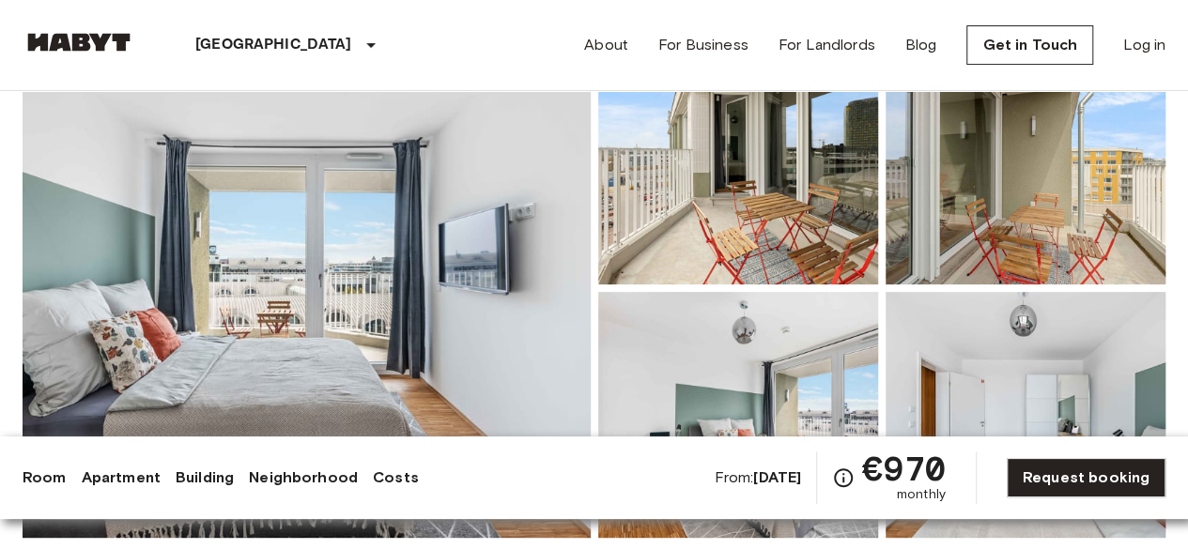
scroll to position [0, 0]
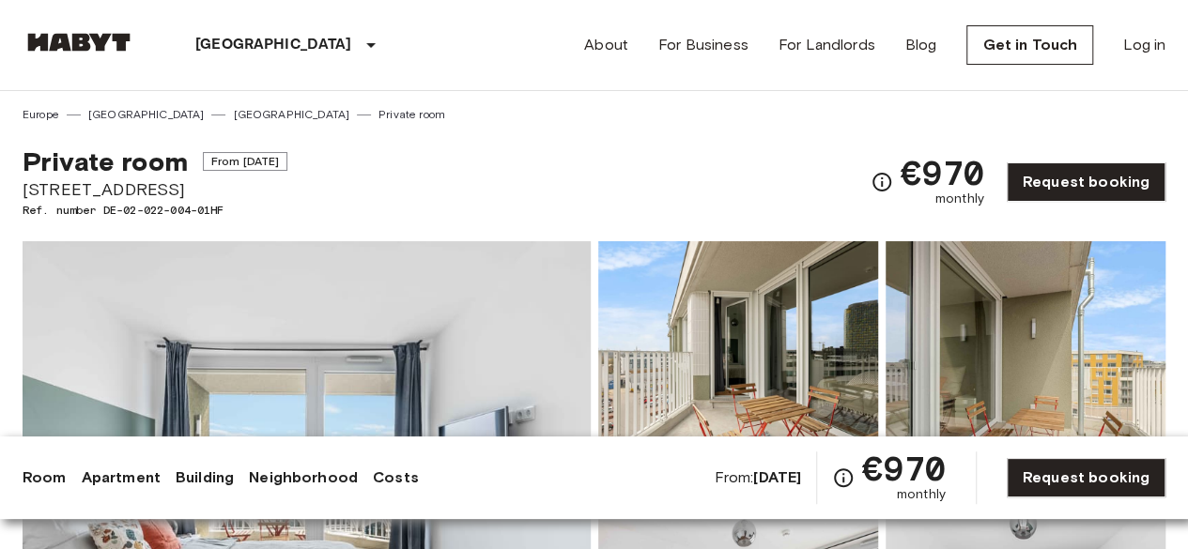
drag, startPoint x: 177, startPoint y: 193, endPoint x: 8, endPoint y: 176, distance: 170.8
click at [228, 186] on span "Tübinger Straße 3c" at bounding box center [155, 189] width 265 height 24
drag, startPoint x: 198, startPoint y: 185, endPoint x: 22, endPoint y: 185, distance: 176.5
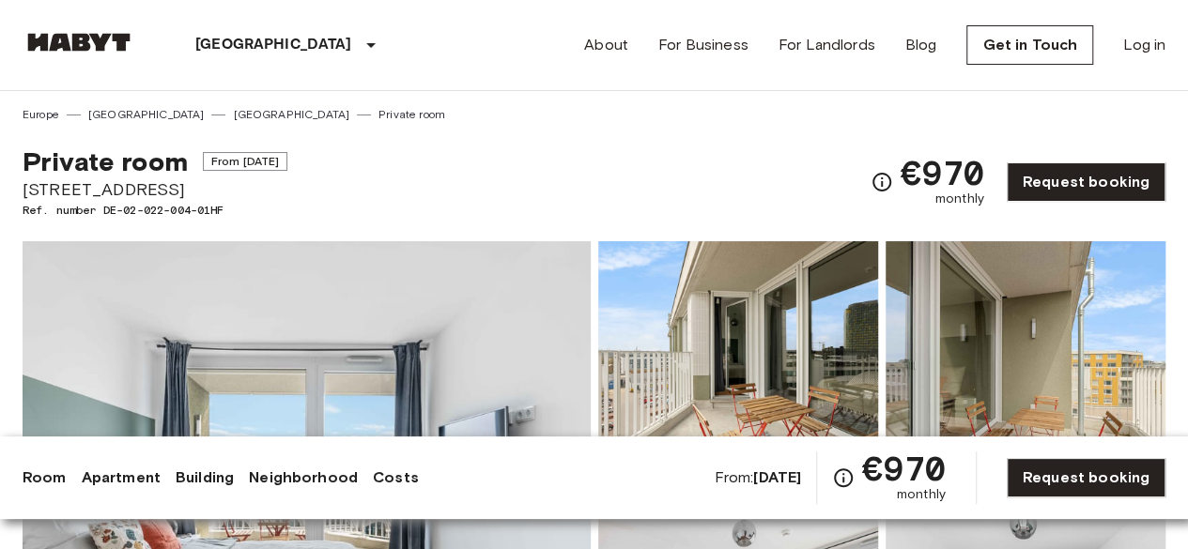
copy span "Tübinger Straße 3c"
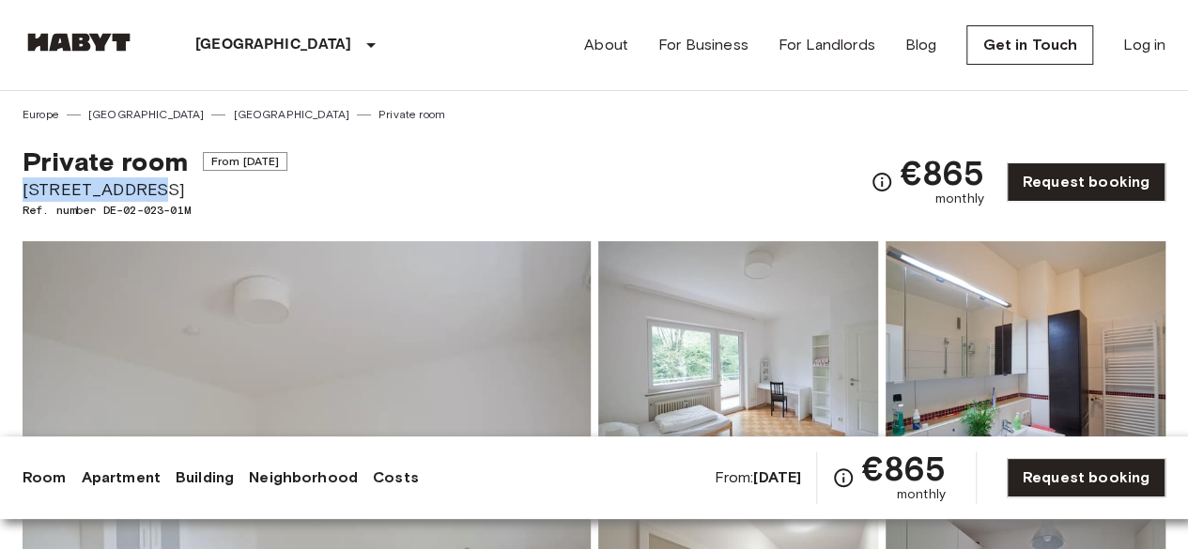
drag, startPoint x: 167, startPoint y: 191, endPoint x: 0, endPoint y: 177, distance: 167.7
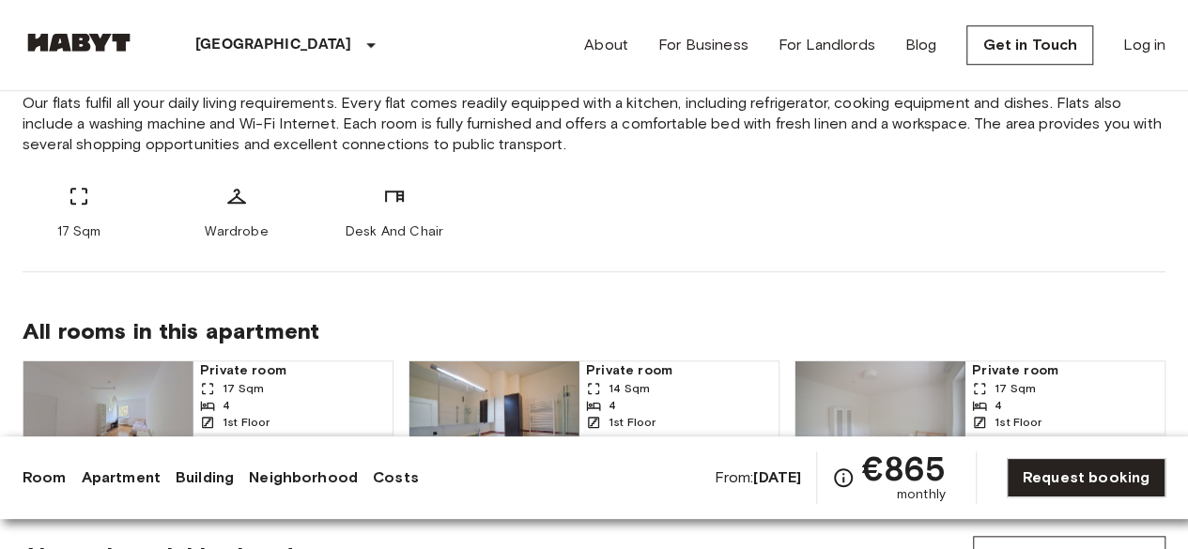
scroll to position [657, 0]
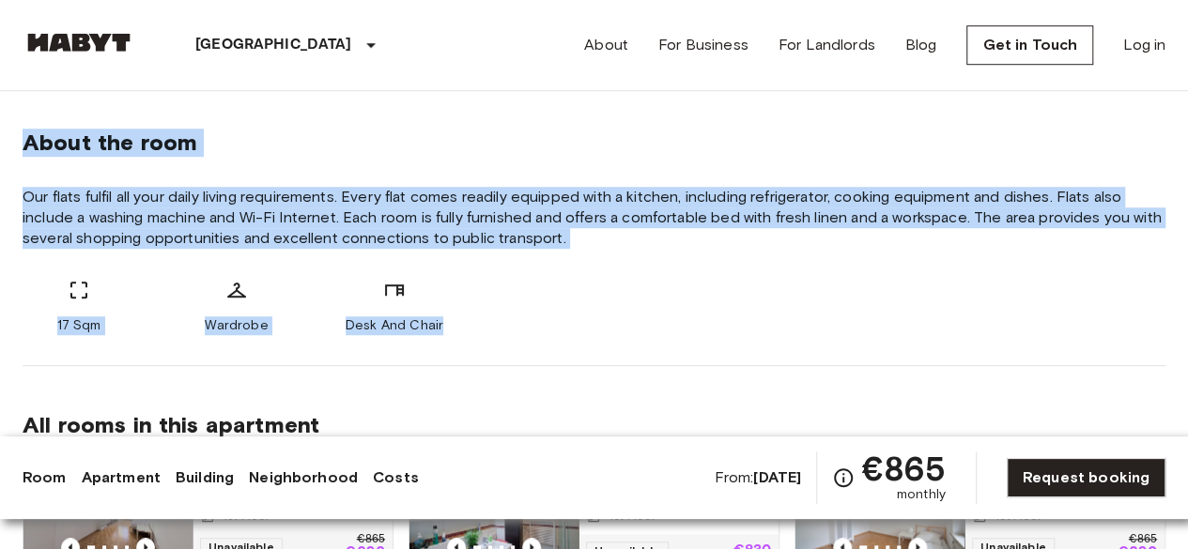
drag, startPoint x: 17, startPoint y: 131, endPoint x: 488, endPoint y: 315, distance: 506.1
copy div "About the room Our flats fulfil all your daily living requirements. Every flat …"
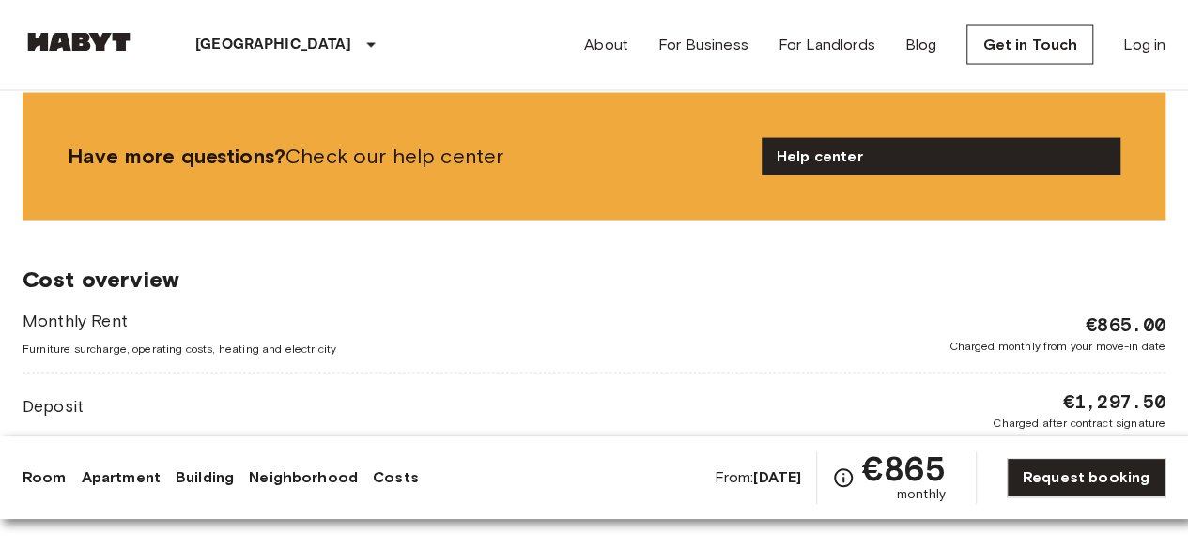
scroll to position [1972, 0]
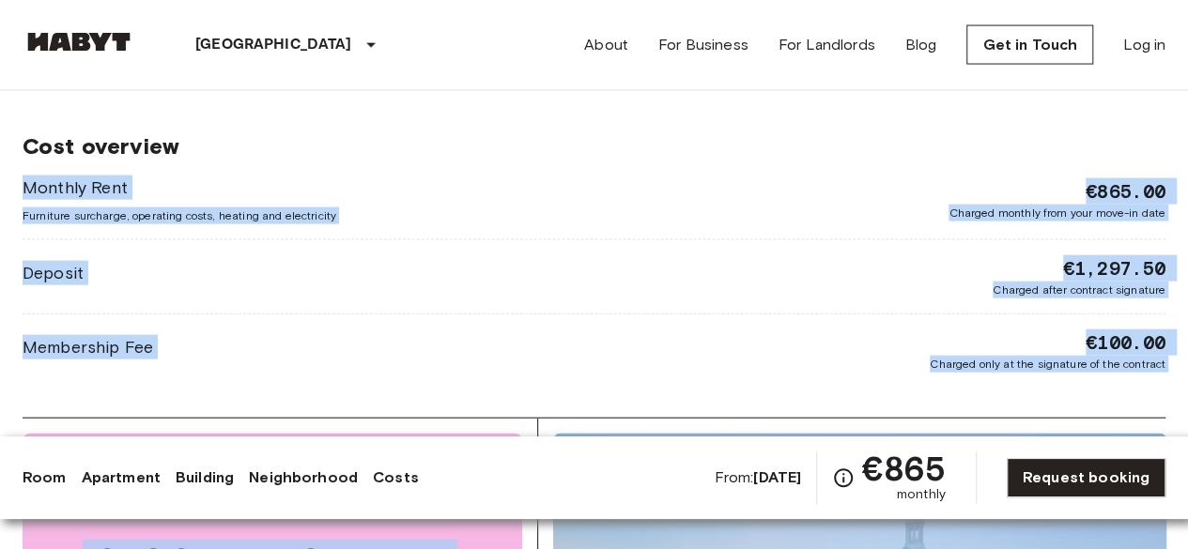
drag, startPoint x: 8, startPoint y: 176, endPoint x: 1201, endPoint y: 422, distance: 1218.6
click at [1187, 422] on html "Munich Europe Amsterdam Berlin Brussels Cologne Dusseldorf Frankfurt Graz Hambu…" at bounding box center [594, 479] width 1188 height 4902
copy div "Monthly Rent Furniture surcharge, operating costs, heating and electricity €865…"
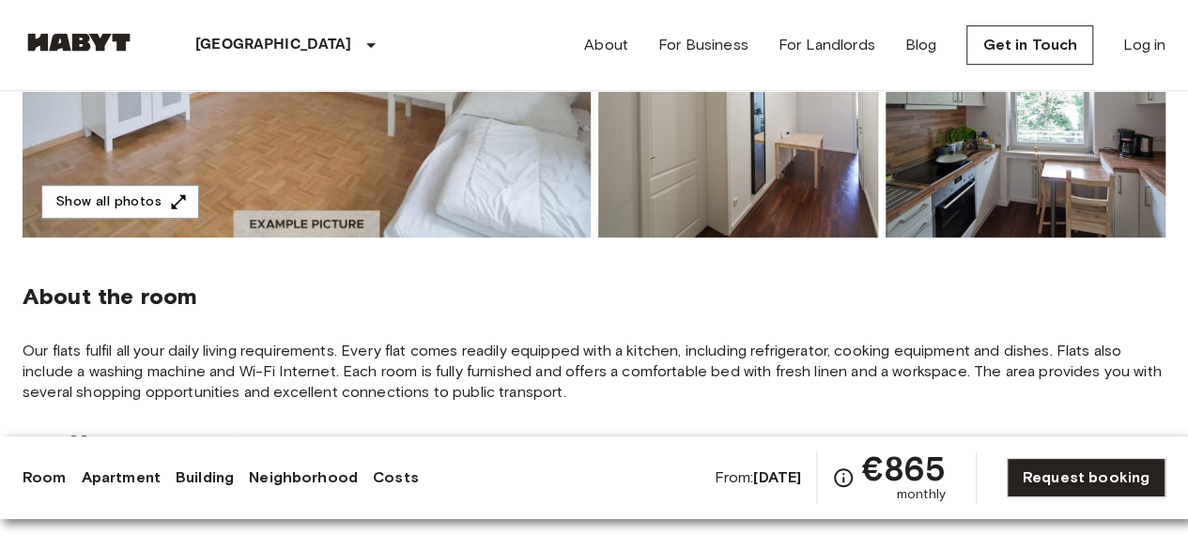
scroll to position [422, 0]
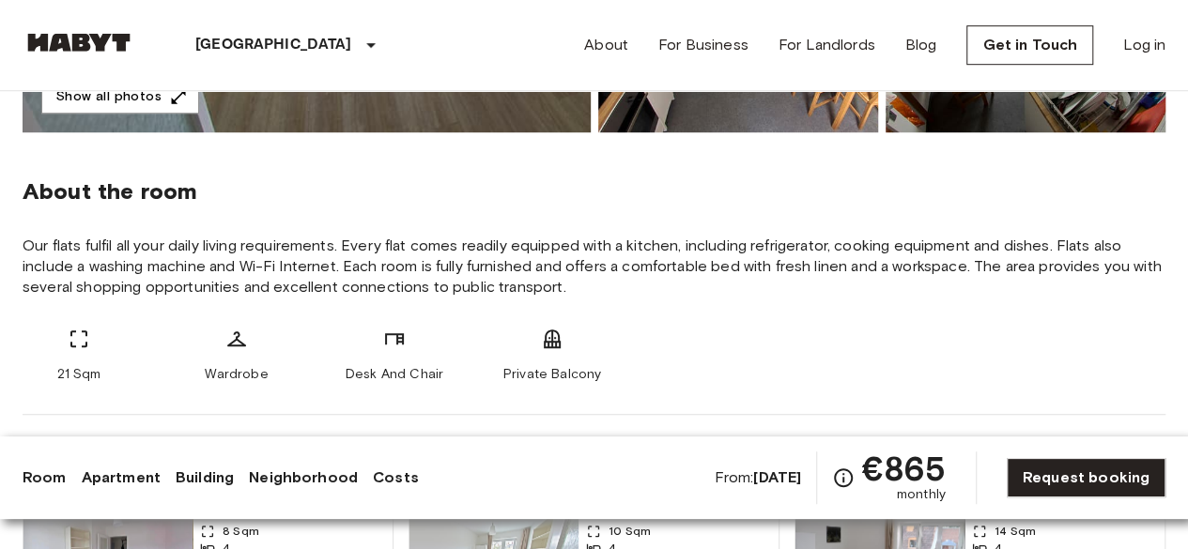
scroll to position [751, 0]
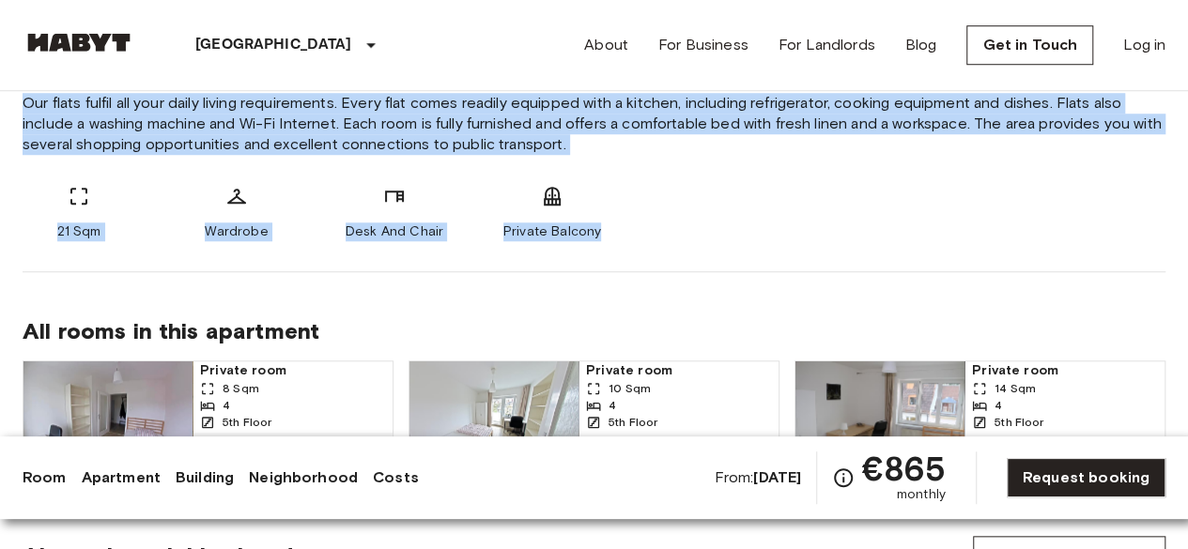
drag, startPoint x: 4, startPoint y: 101, endPoint x: 623, endPoint y: 243, distance: 634.9
copy div "Our flats fulfil all your daily living requirements. Every flat comes readily e…"
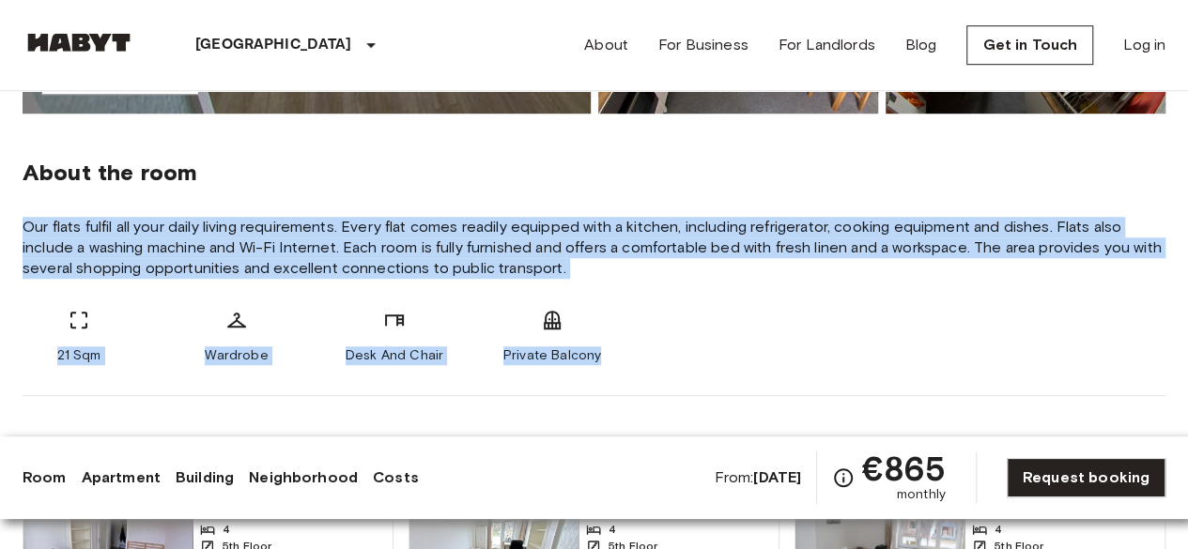
scroll to position [470, 0]
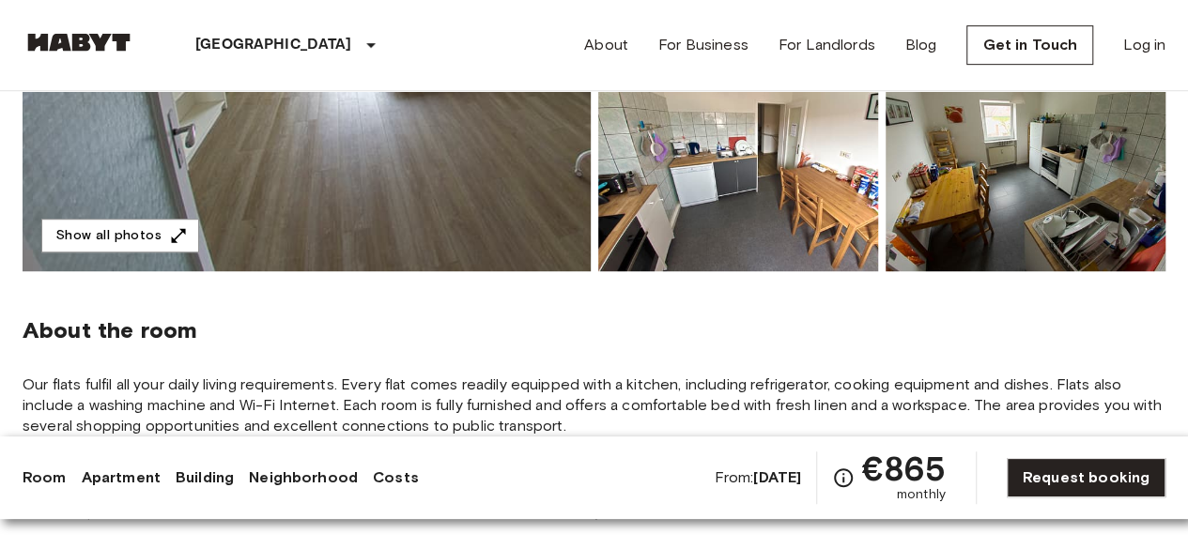
click at [402, 44] on div "[GEOGRAPHIC_DATA] [GEOGRAPHIC_DATA] [GEOGRAPHIC_DATA] [GEOGRAPHIC_DATA] [GEOGRA…" at bounding box center [594, 45] width 1143 height 90
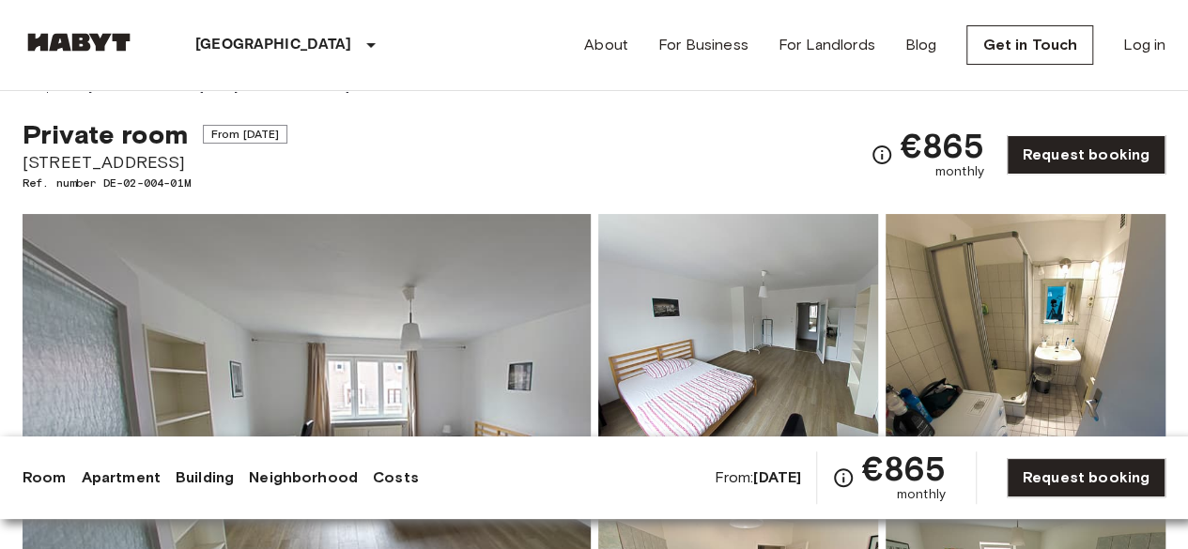
scroll to position [0, 0]
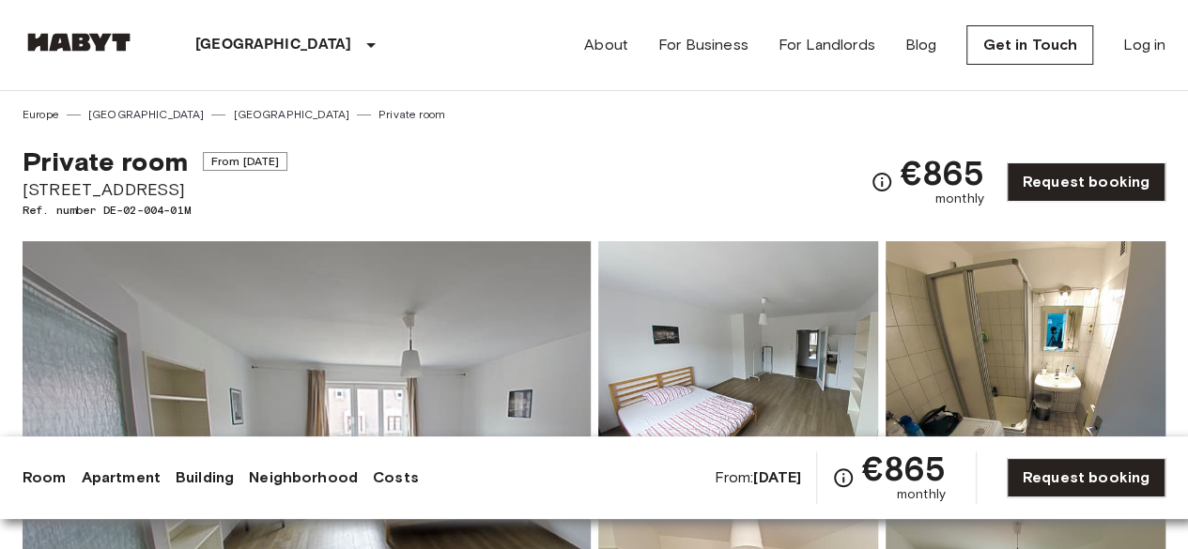
click at [190, 183] on span "[STREET_ADDRESS]" at bounding box center [155, 189] width 265 height 24
drag, startPoint x: 188, startPoint y: 187, endPoint x: 26, endPoint y: 193, distance: 161.6
click at [26, 193] on span "[STREET_ADDRESS]" at bounding box center [155, 189] width 265 height 24
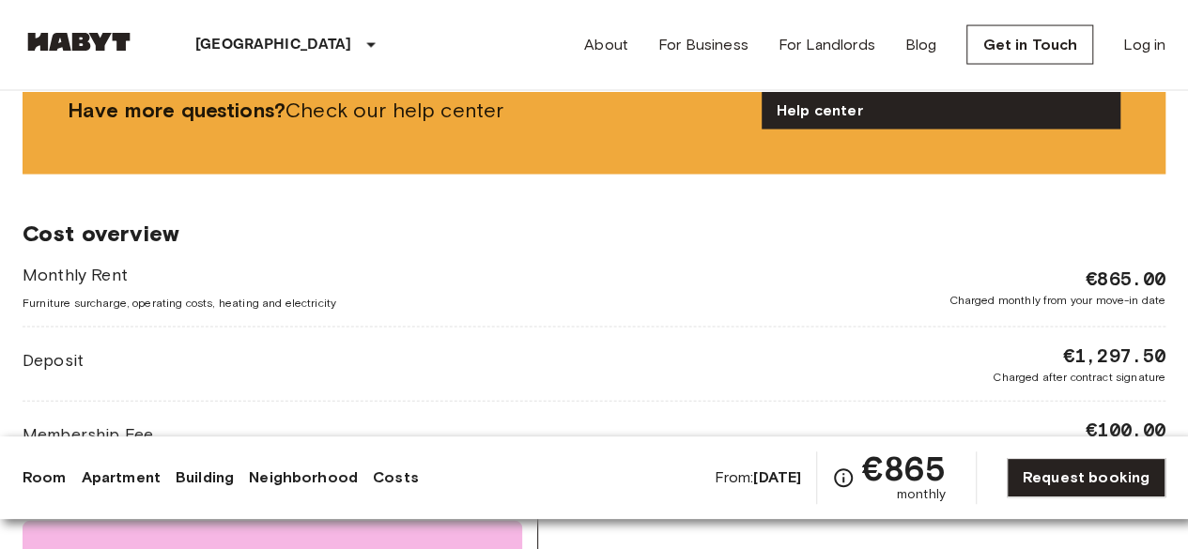
scroll to position [1972, 0]
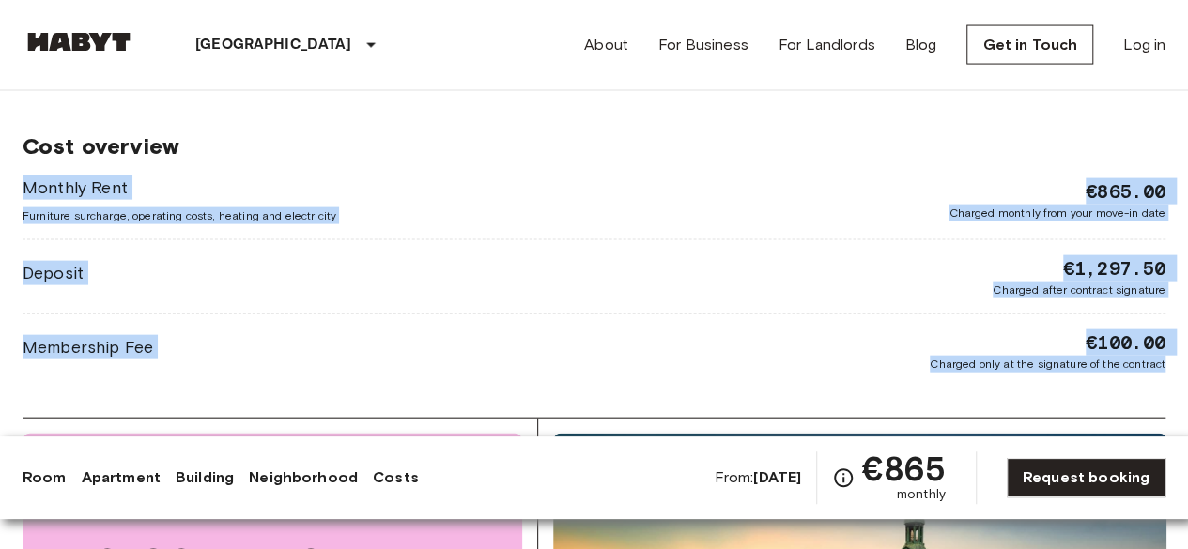
drag, startPoint x: 18, startPoint y: 175, endPoint x: 1189, endPoint y: 356, distance: 1184.9
click at [1187, 356] on html "[GEOGRAPHIC_DATA] [GEOGRAPHIC_DATA] [GEOGRAPHIC_DATA] [GEOGRAPHIC_DATA] [GEOGRA…" at bounding box center [594, 479] width 1188 height 4902
copy div "Monthly Rent Furniture surcharge, operating costs, heating and electricity €865…"
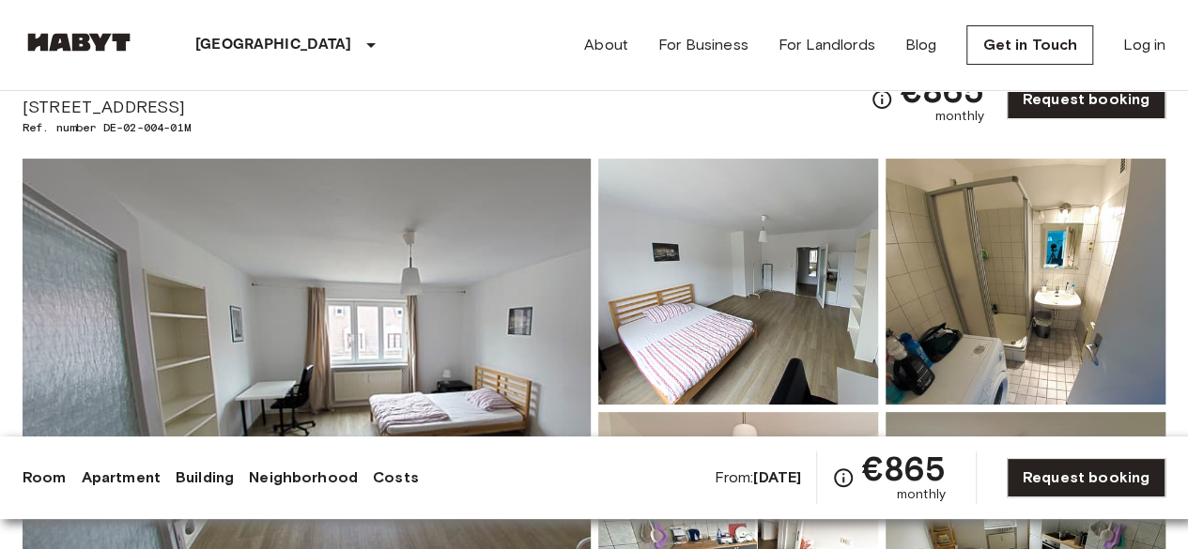
scroll to position [0, 0]
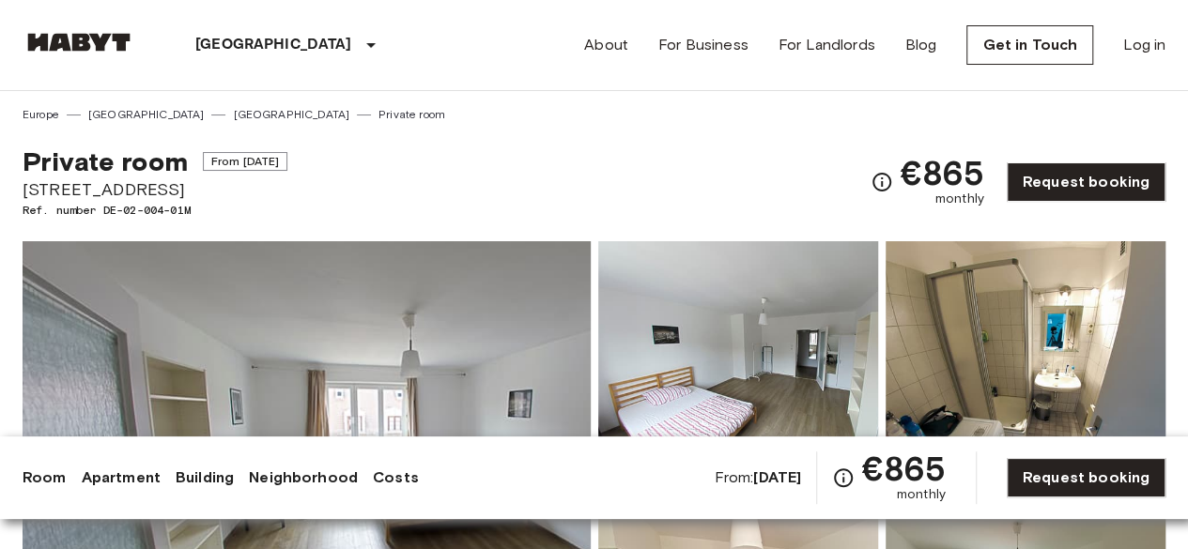
drag, startPoint x: 177, startPoint y: 196, endPoint x: 0, endPoint y: 198, distance: 176.6
copy span "[STREET_ADDRESS]"
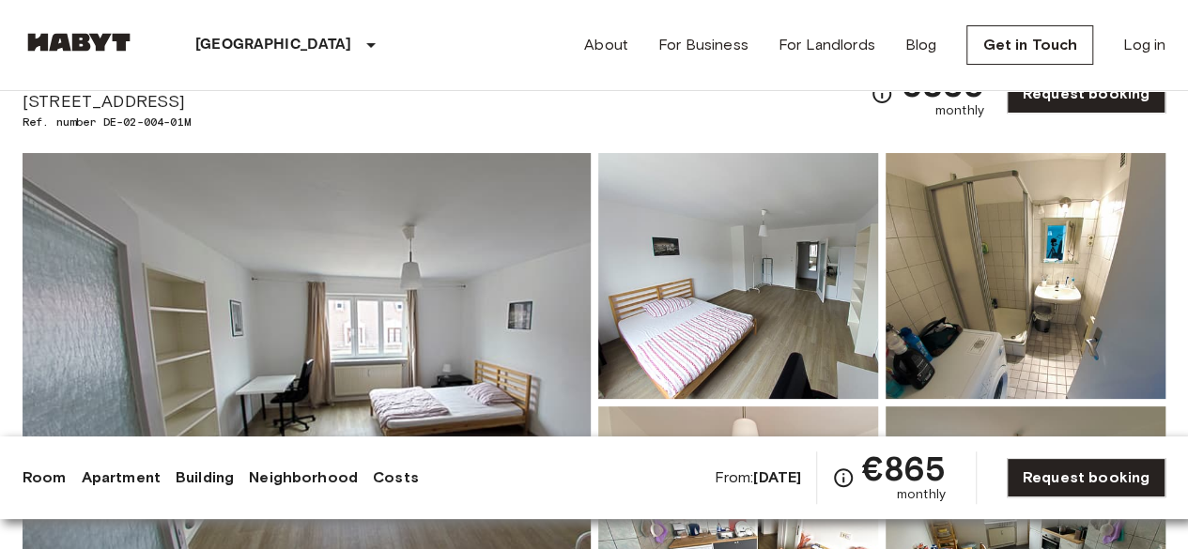
scroll to position [188, 0]
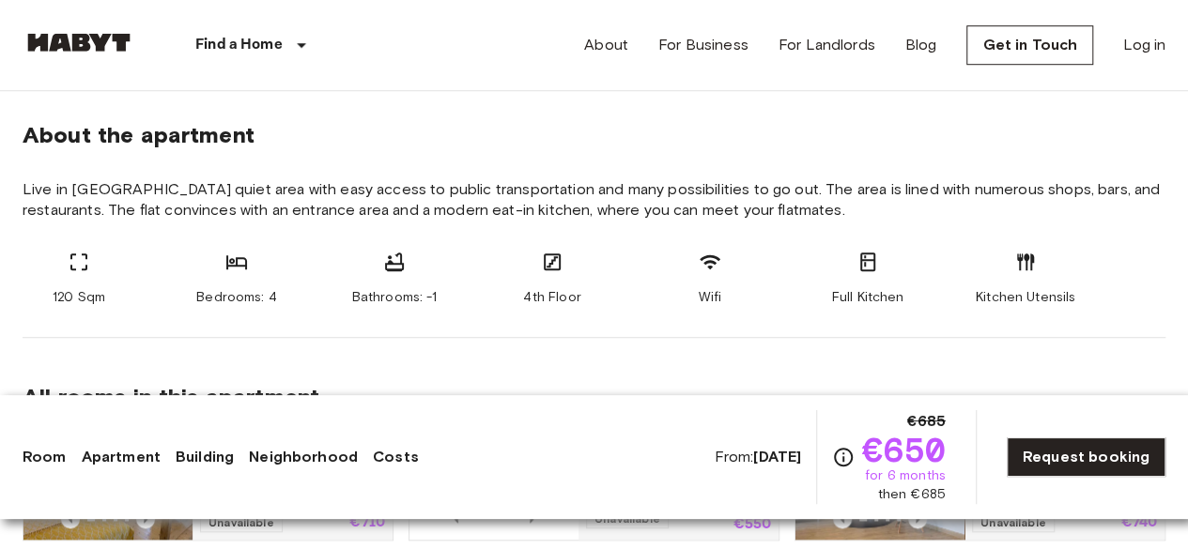
scroll to position [715, 0]
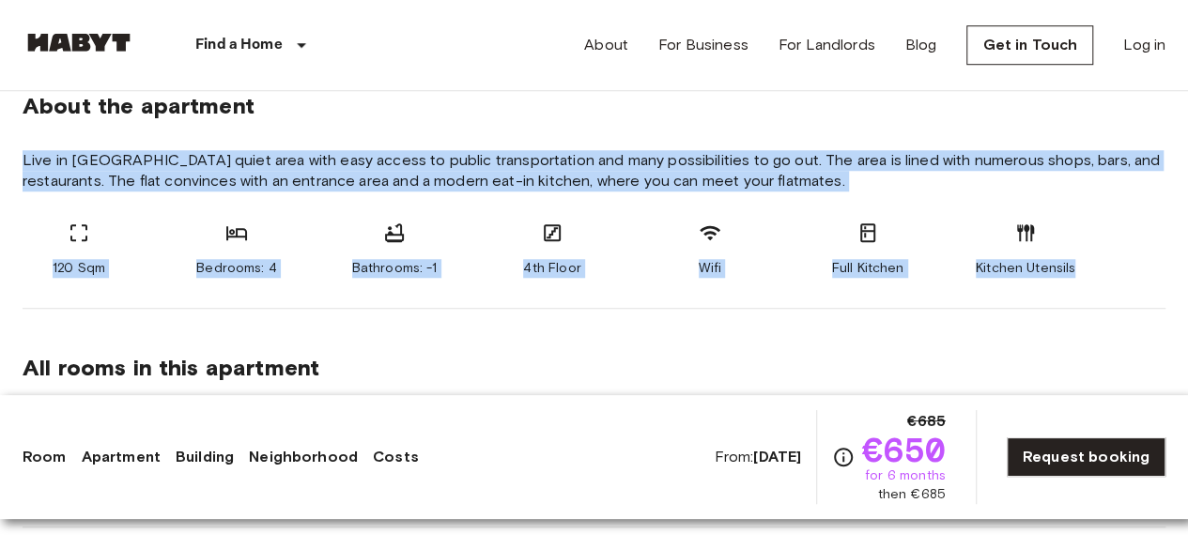
drag, startPoint x: 17, startPoint y: 153, endPoint x: 1087, endPoint y: 262, distance: 1076.0
copy section "Live in [GEOGRAPHIC_DATA] quiet area with easy access to public transportation …"
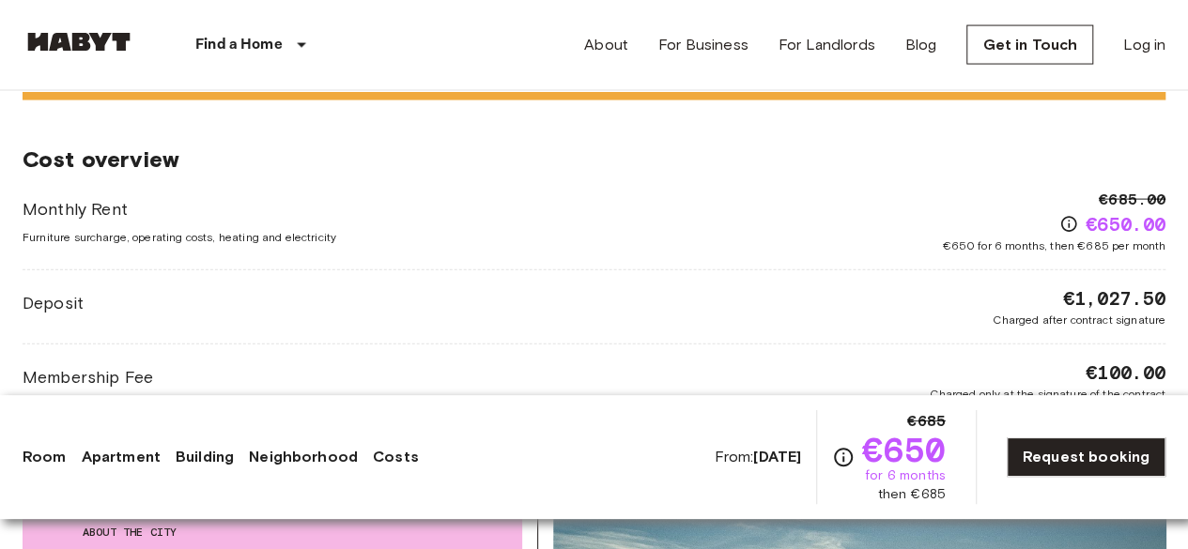
scroll to position [2029, 0]
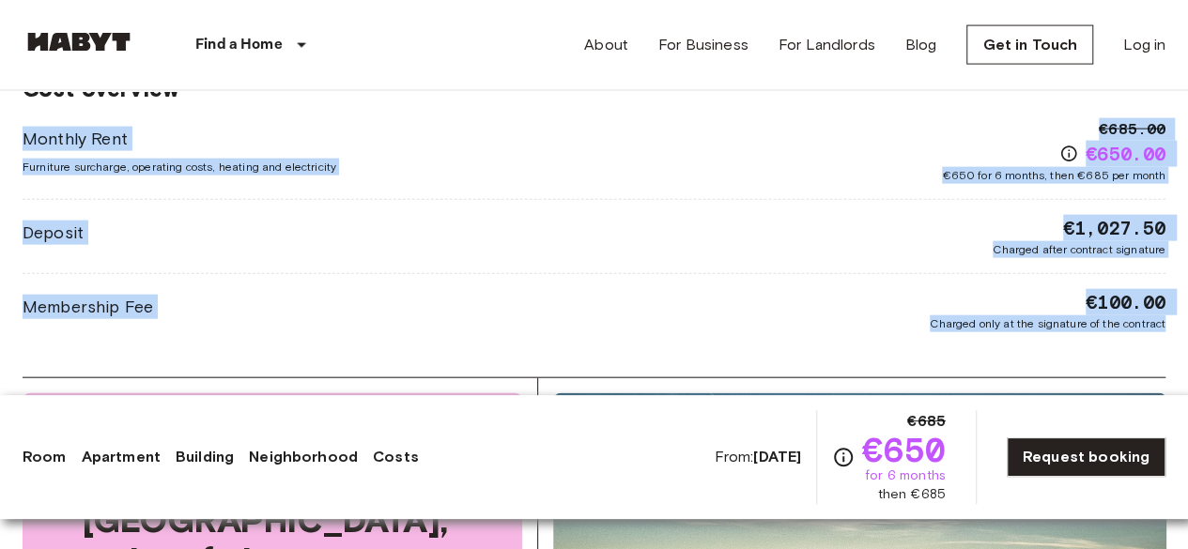
drag, startPoint x: 15, startPoint y: 131, endPoint x: 1171, endPoint y: 352, distance: 1176.8
click at [1171, 352] on div "[GEOGRAPHIC_DATA] [GEOGRAPHIC_DATA] [GEOGRAPHIC_DATA] Private room Private room…" at bounding box center [594, 39] width 1188 height 3954
copy div "Monthly Rent Furniture surcharge, operating costs, heating and electricity €685…"
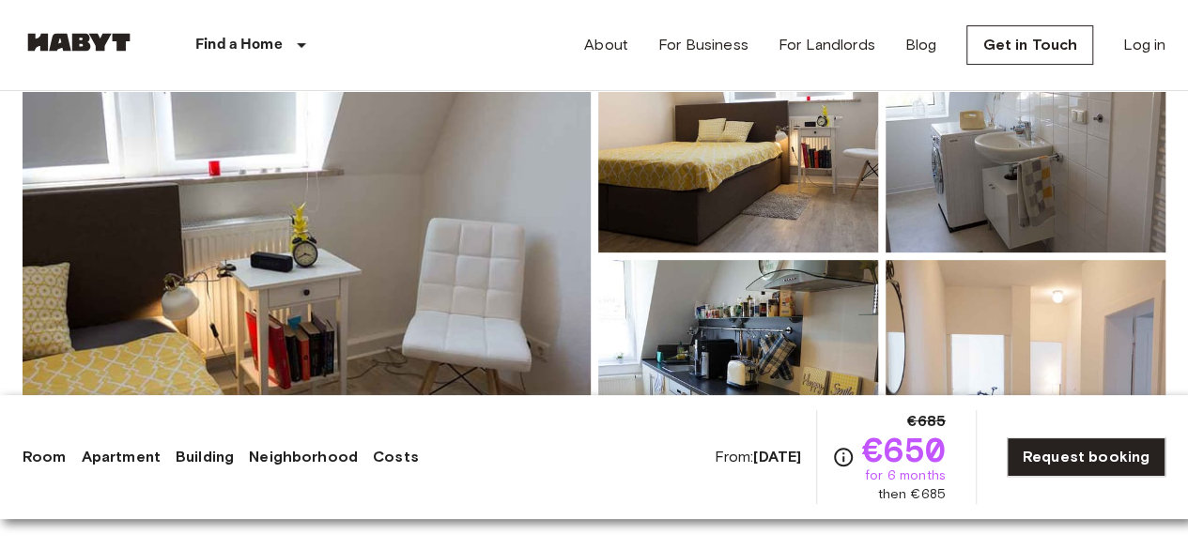
scroll to position [151, 0]
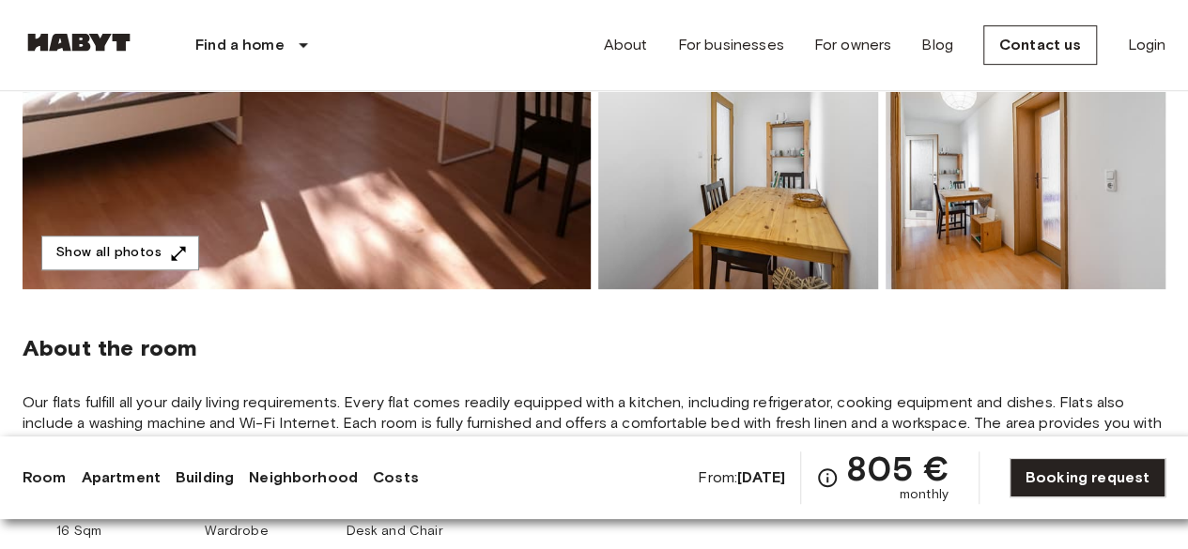
scroll to position [470, 0]
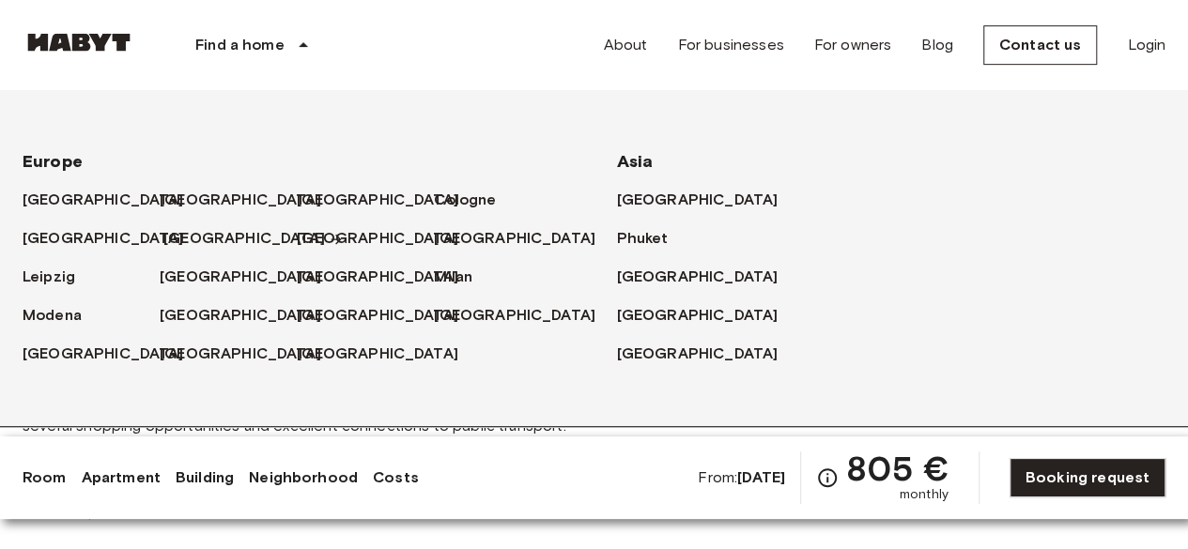
click at [191, 232] on font "[GEOGRAPHIC_DATA]" at bounding box center [244, 238] width 162 height 18
